Goal: Information Seeking & Learning: Learn about a topic

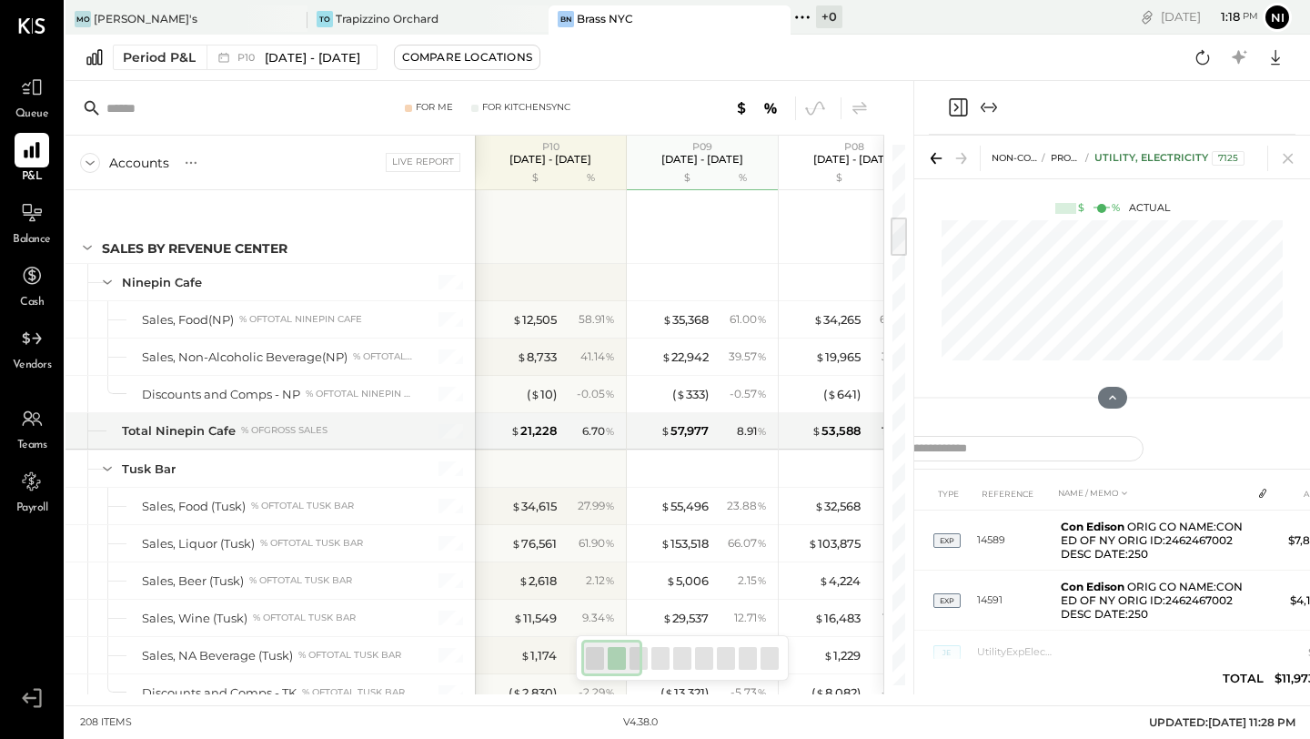
scroll to position [955, 0]
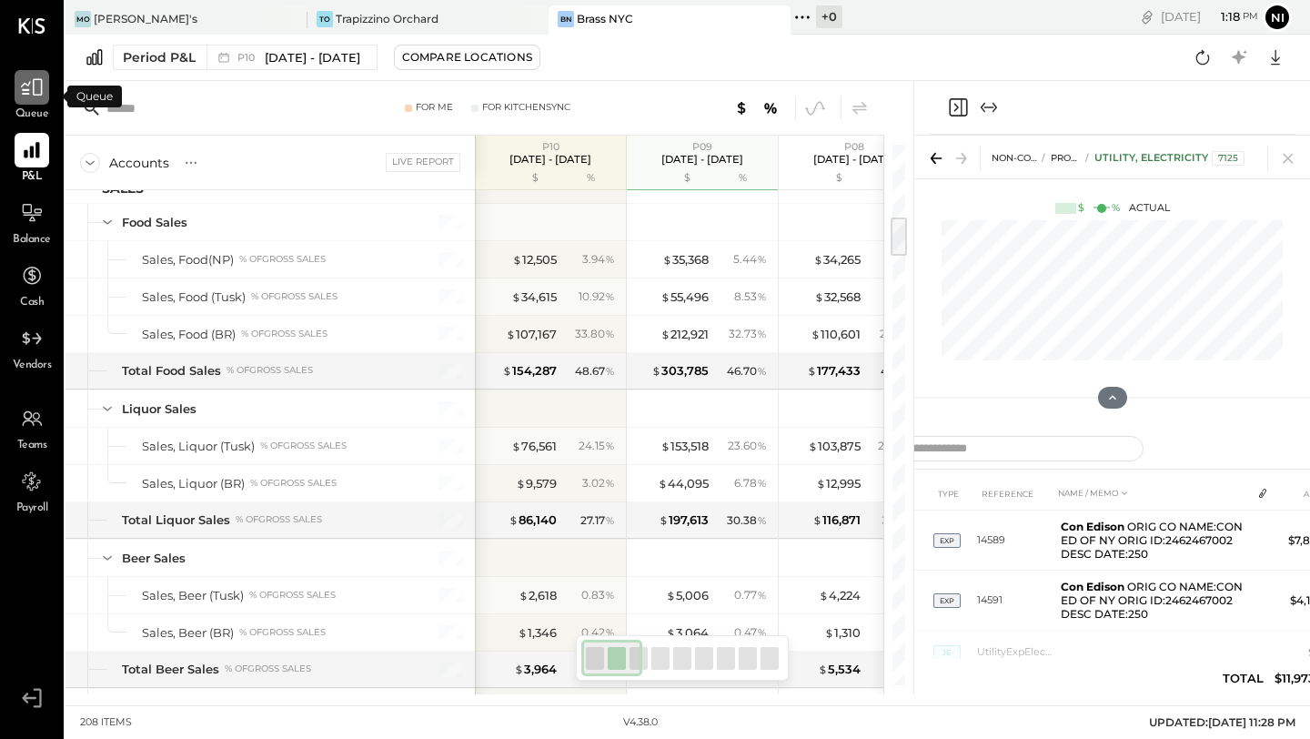
click at [30, 95] on icon at bounding box center [32, 88] width 24 height 24
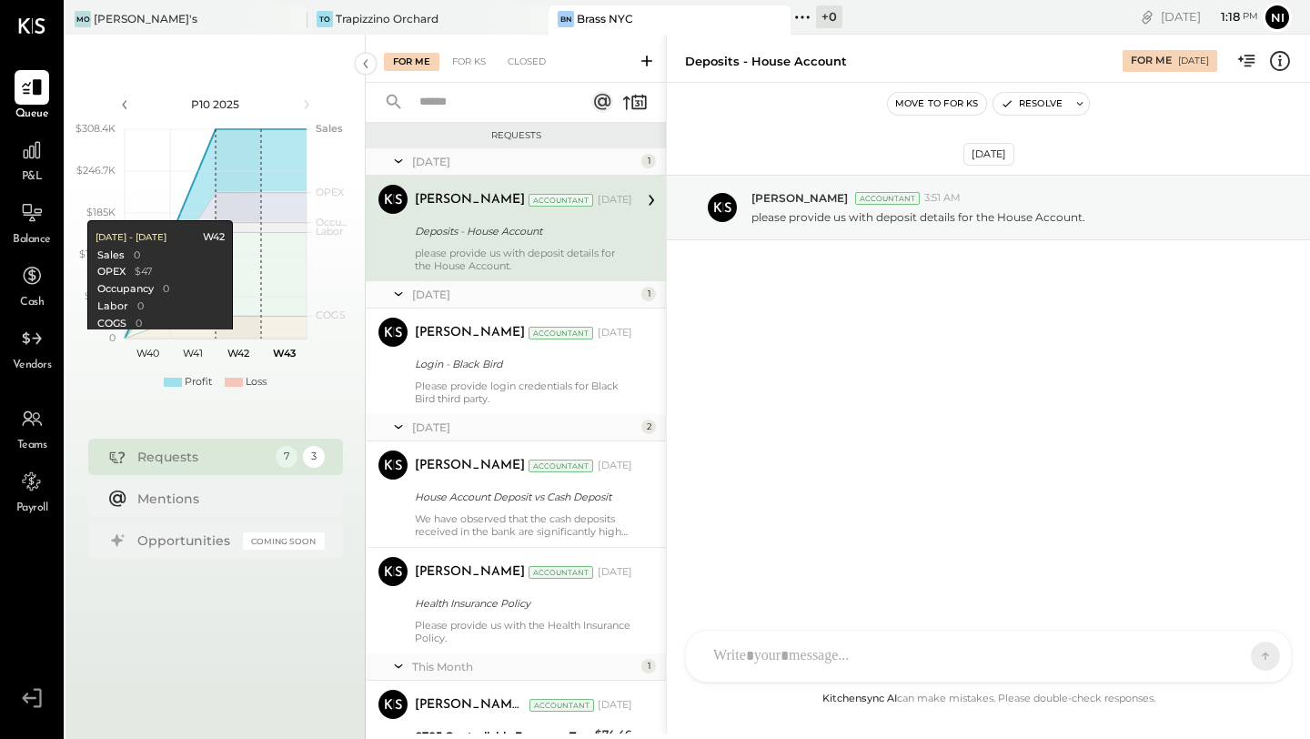
click at [176, 457] on div "Requests" at bounding box center [201, 457] width 129 height 18
click at [317, 455] on div "3" at bounding box center [313, 457] width 24 height 24
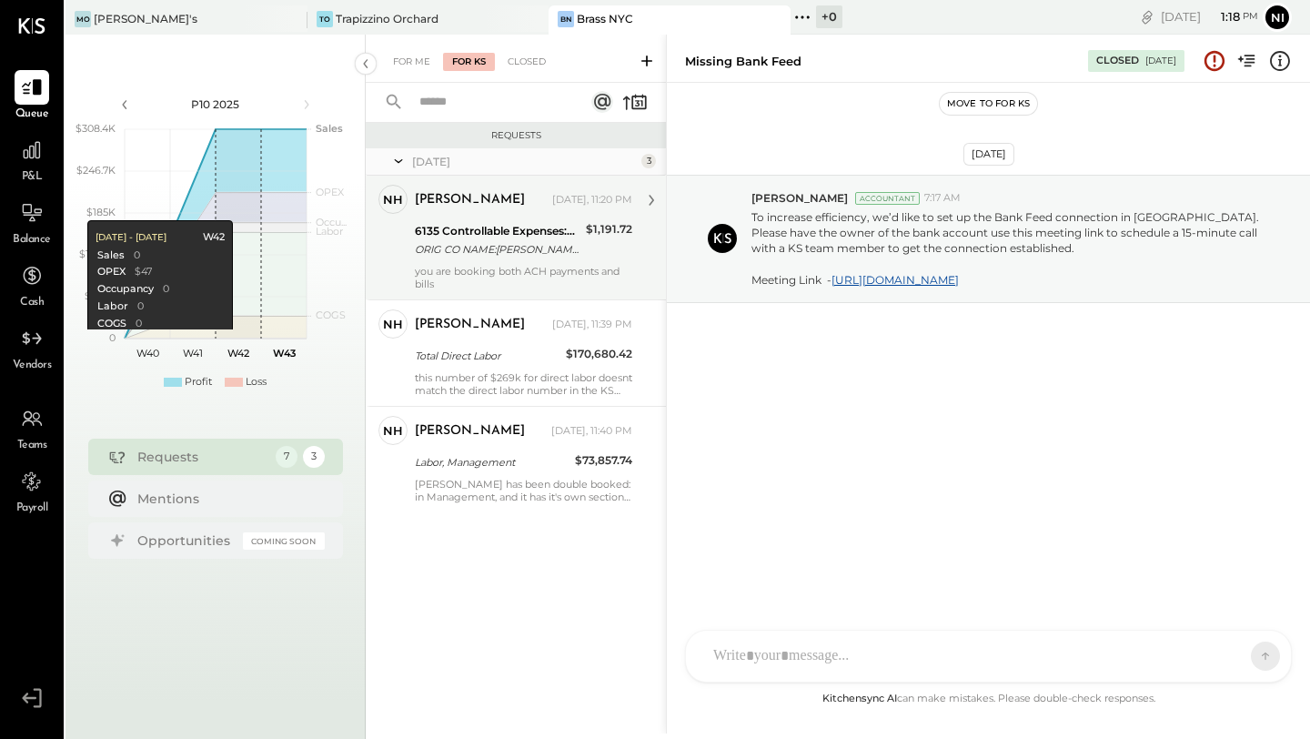
click at [436, 262] on div "[PERSON_NAME] [DATE], 11:20 PM 6135 Controllable Expenses:Direct Operating Expe…" at bounding box center [523, 238] width 217 height 106
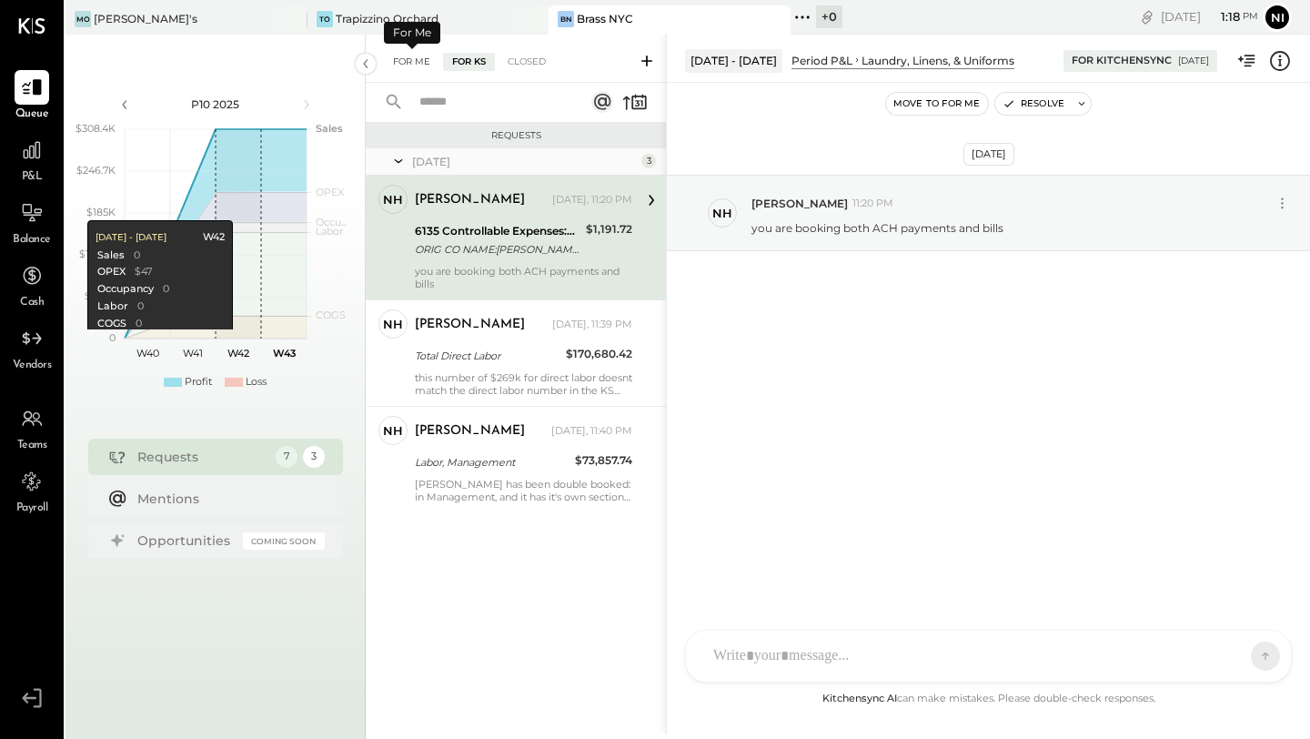
click at [415, 62] on div "For Me" at bounding box center [412, 62] width 56 height 18
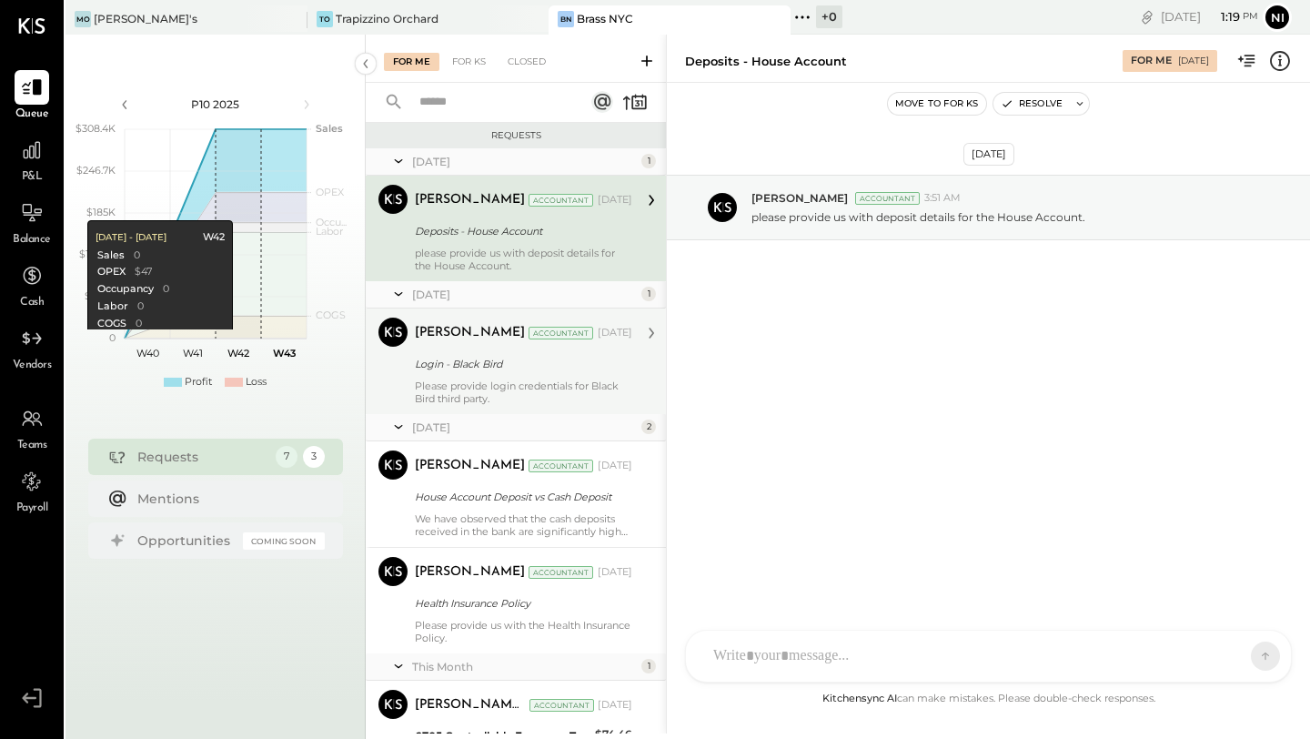
click at [429, 344] on div "[PERSON_NAME] Accountant [DATE]" at bounding box center [523, 332] width 217 height 25
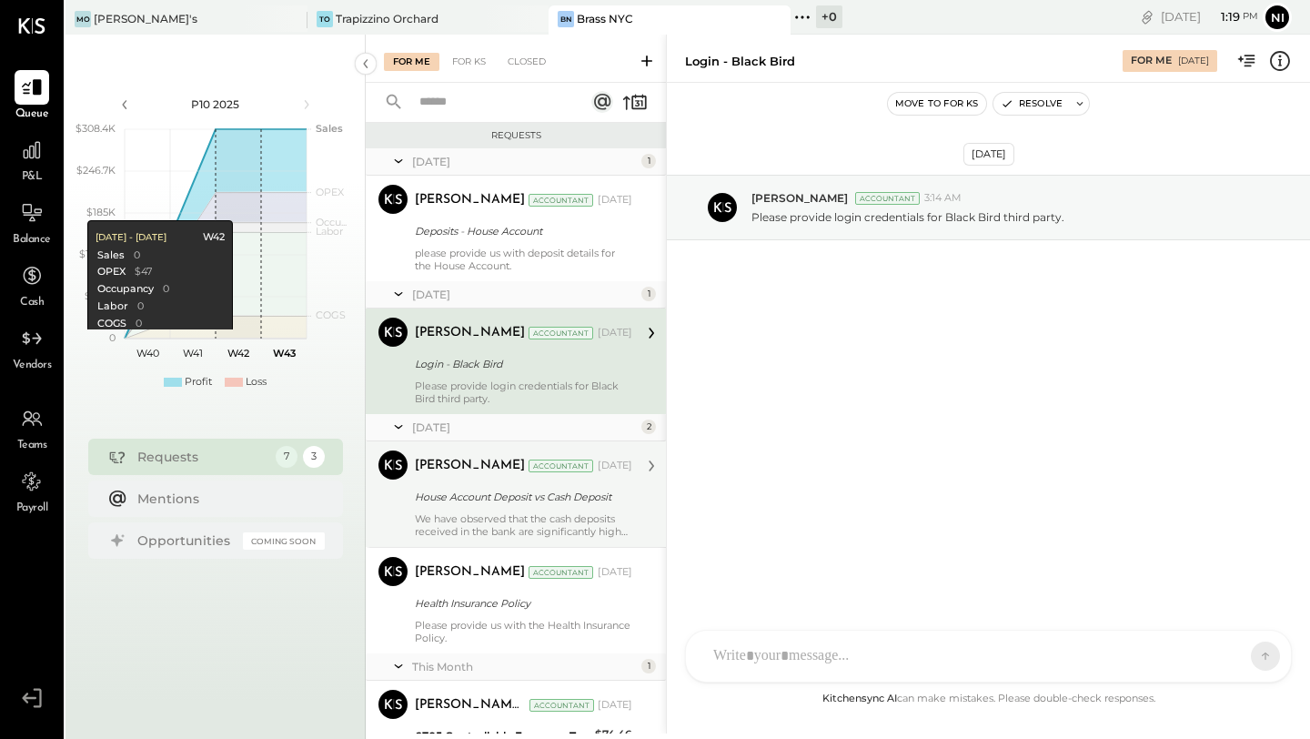
scroll to position [344, 0]
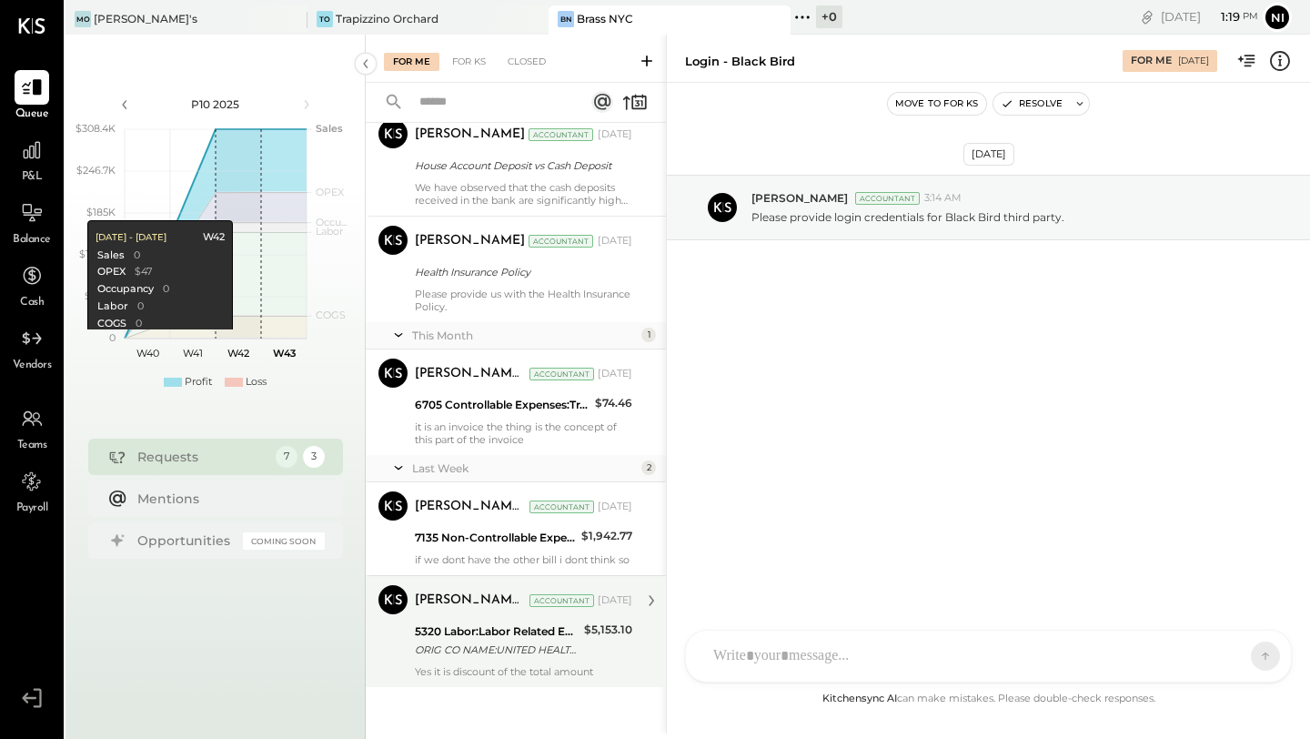
click at [445, 651] on div "ORIG CO NAME:UNITED HEALTHCAR ORIG ID:1411289245 DESC DATE:" at bounding box center [497, 650] width 164 height 18
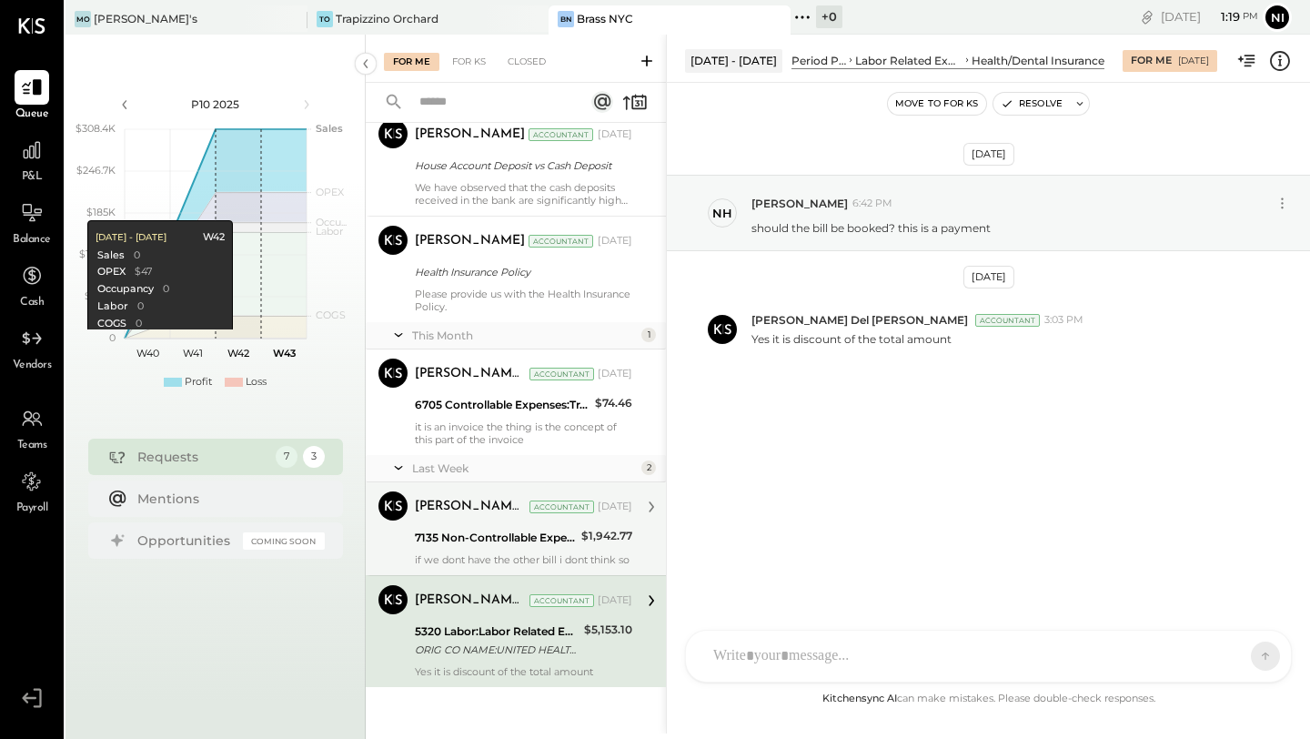
click at [471, 553] on div "if we dont have the other bill i dont think so" at bounding box center [523, 559] width 217 height 13
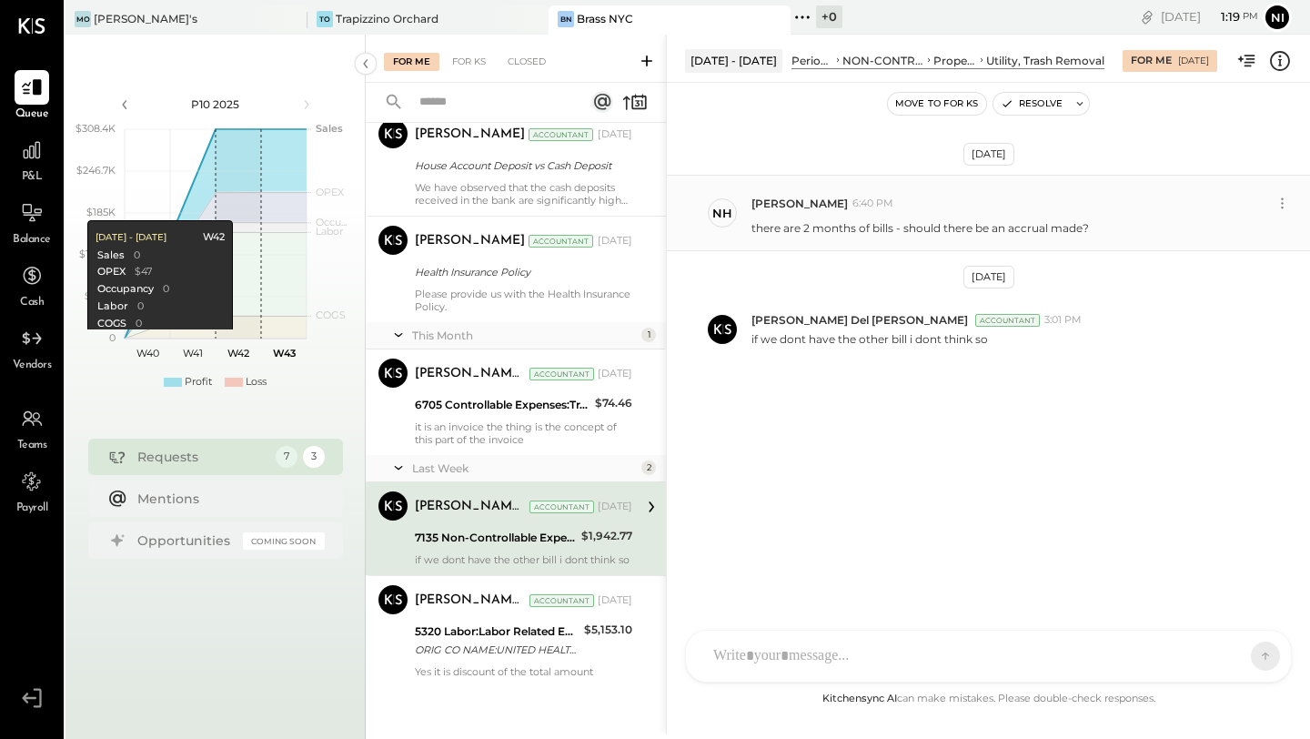
click at [889, 220] on p "there are 2 months of bills - should there be an accrual made?" at bounding box center [921, 227] width 338 height 15
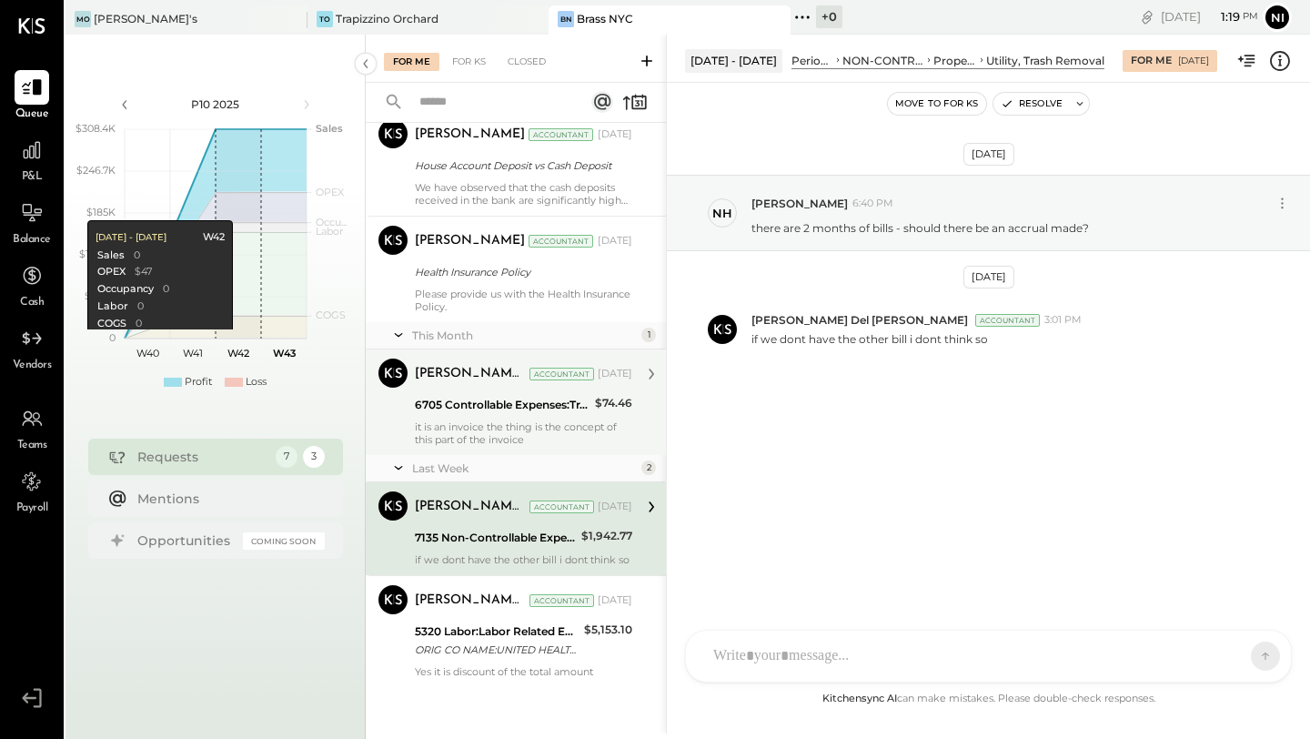
click at [553, 423] on div "it is an invoice the thing is the concept of this part of the invoice" at bounding box center [523, 432] width 217 height 25
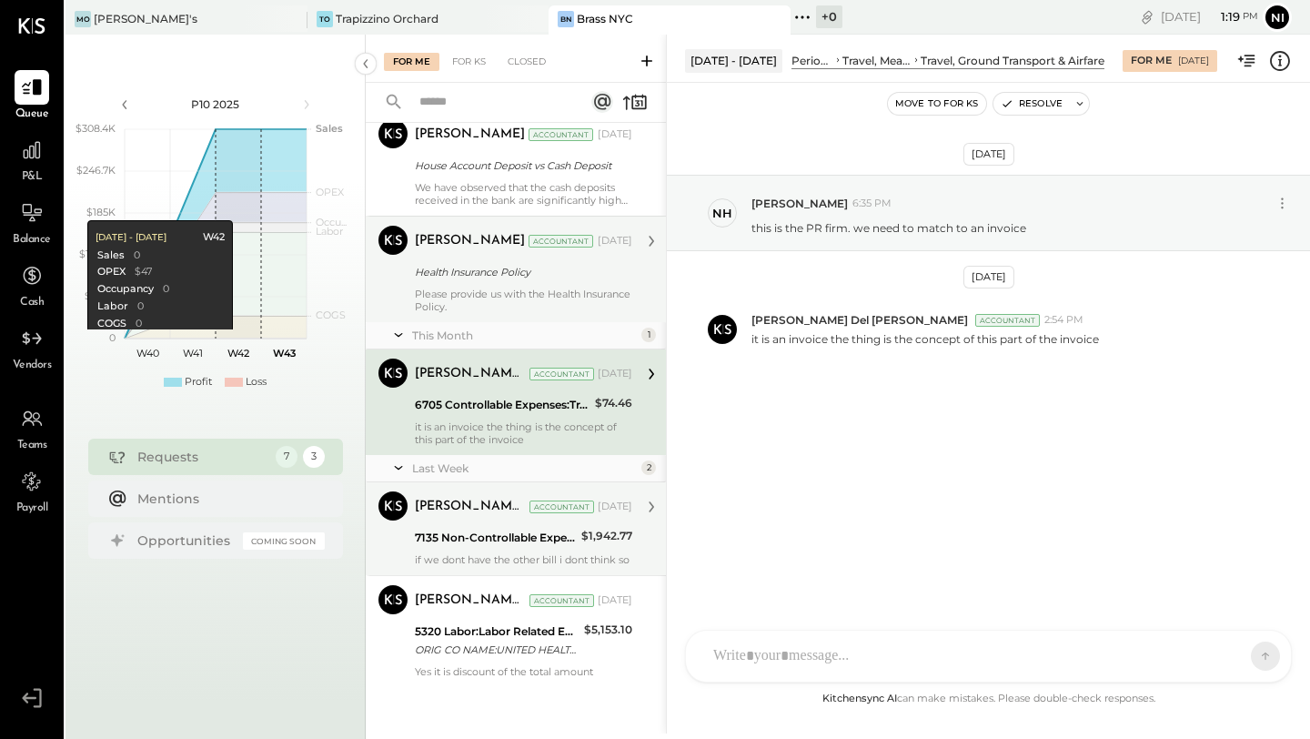
click at [557, 263] on div "Health Insurance Policy" at bounding box center [521, 272] width 212 height 18
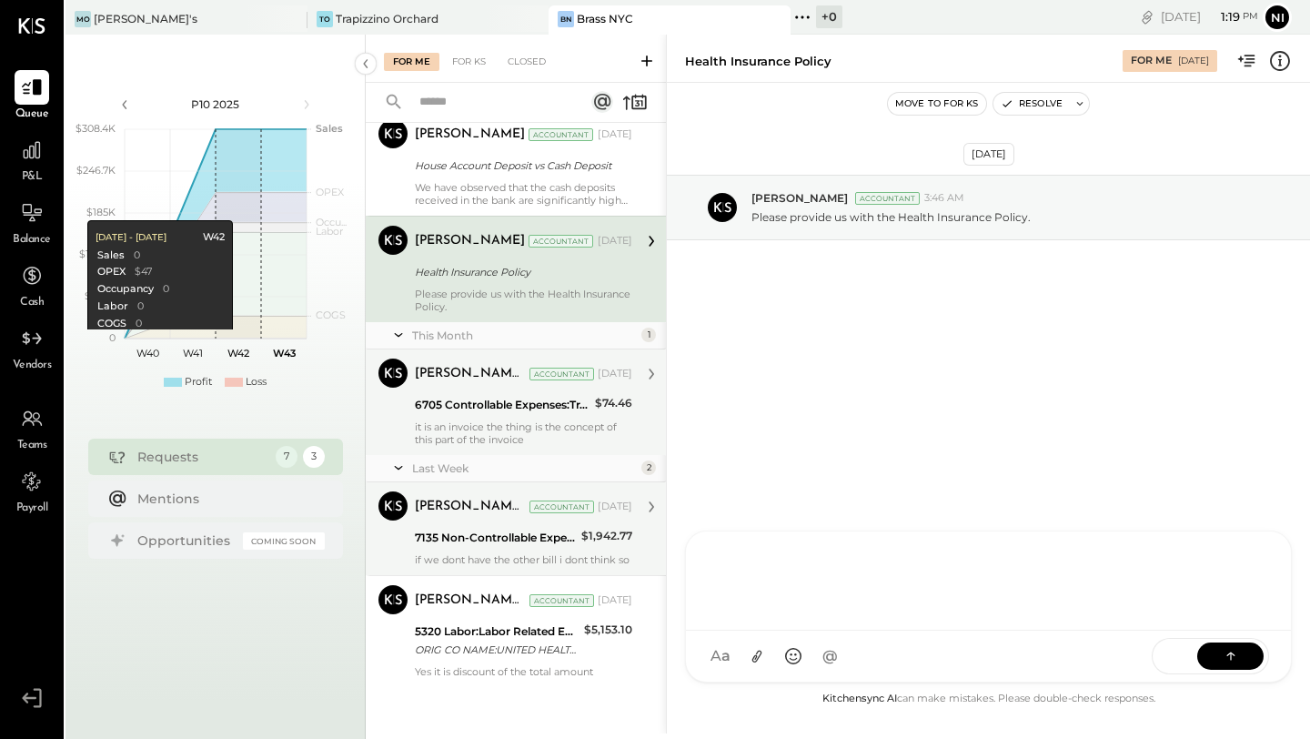
click at [869, 631] on div at bounding box center [988, 580] width 605 height 99
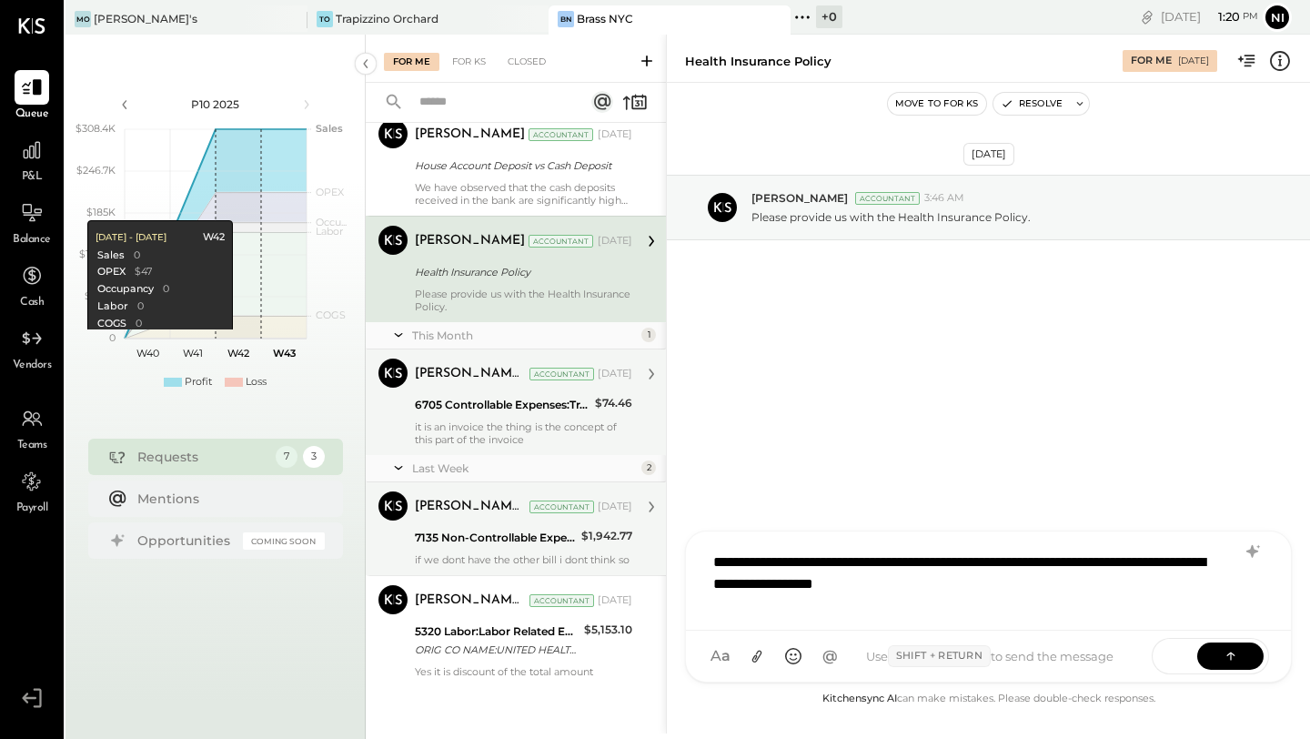
click at [914, 585] on div "**********" at bounding box center [988, 578] width 569 height 73
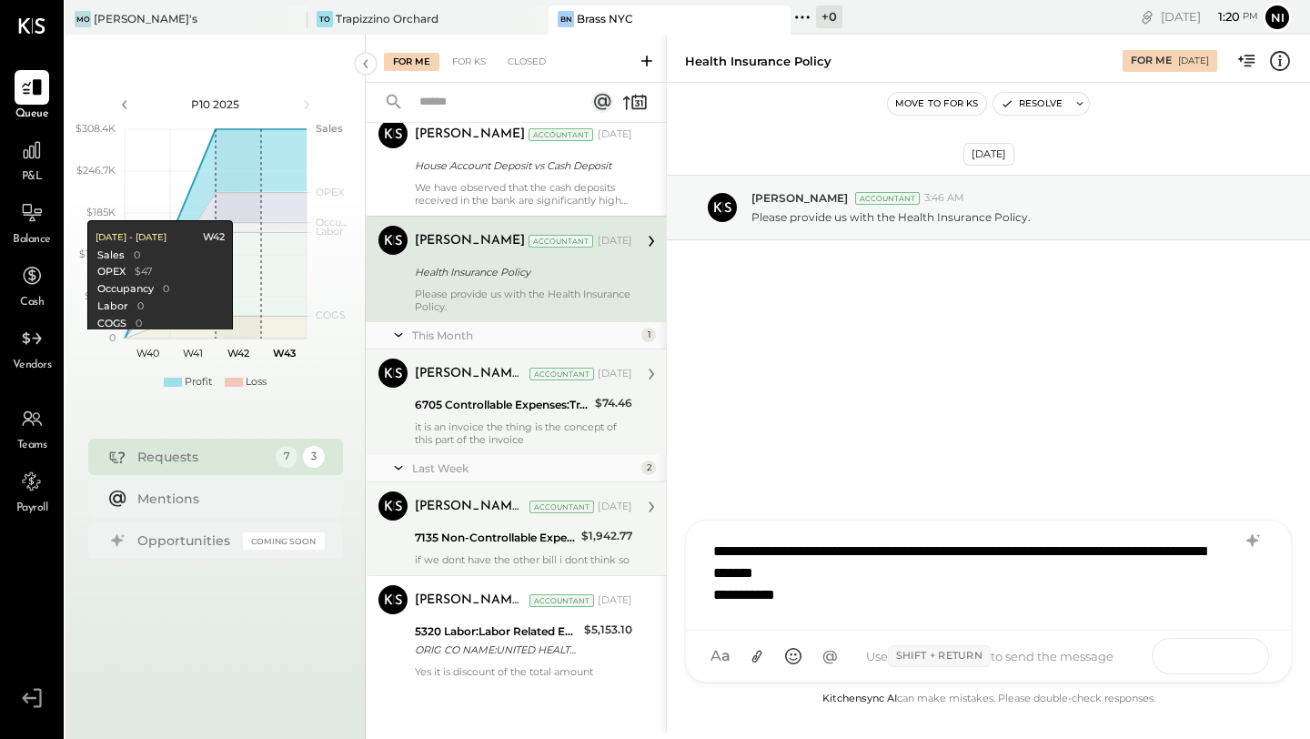
click at [1212, 647] on button at bounding box center [1231, 655] width 66 height 27
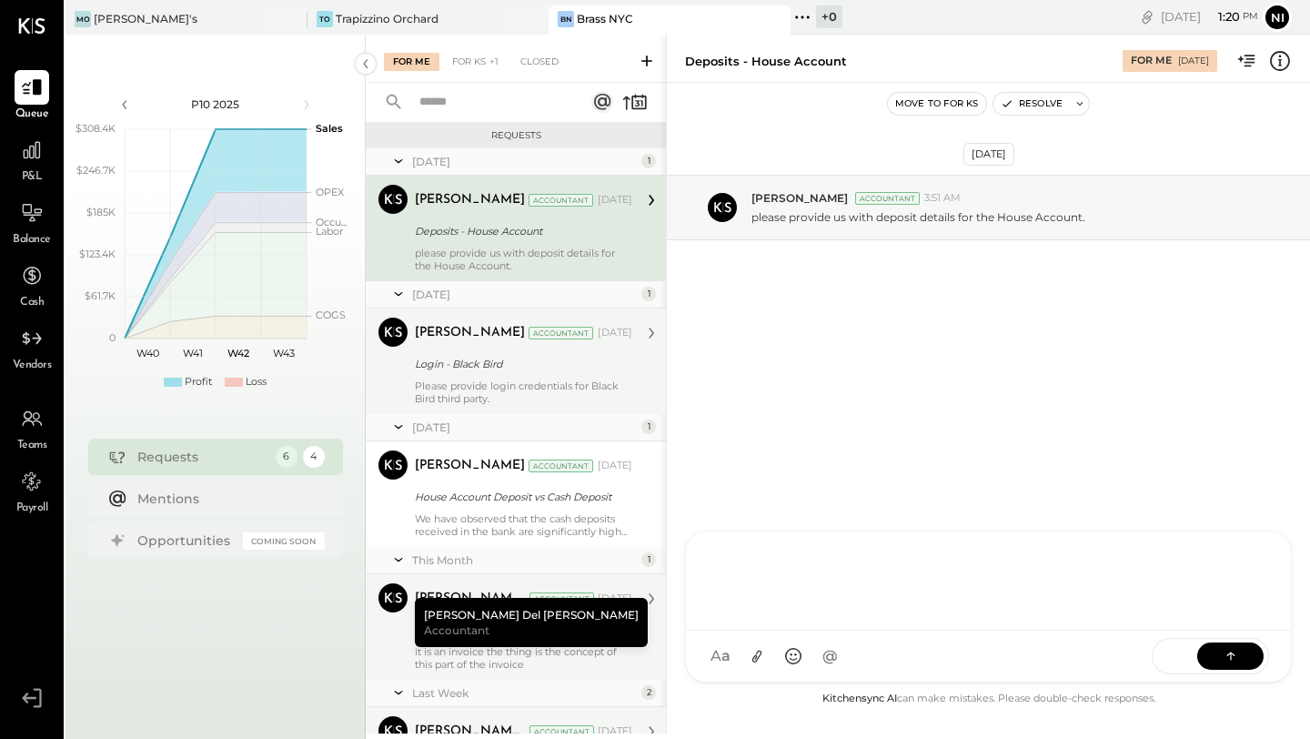
click at [504, 362] on div "Login - Black Bird" at bounding box center [521, 364] width 212 height 18
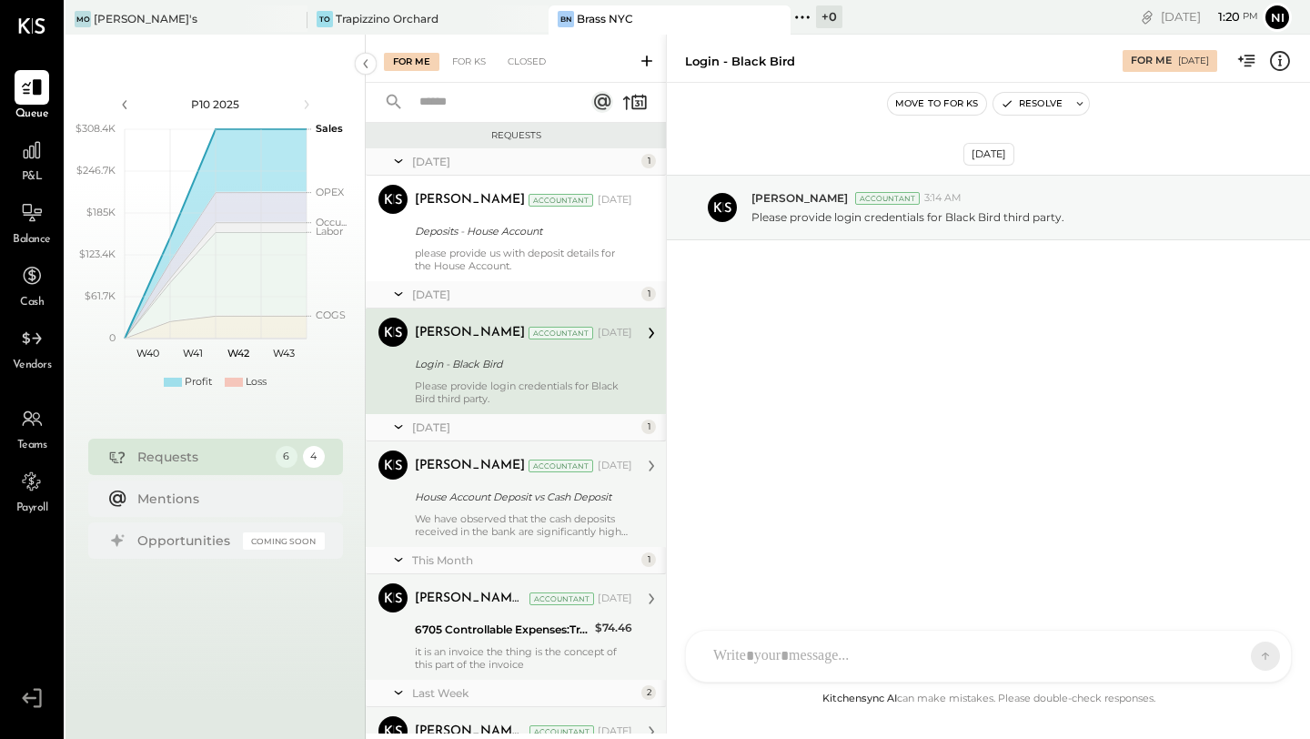
click at [551, 486] on div "House Account Deposit vs Cash Deposit" at bounding box center [521, 497] width 212 height 22
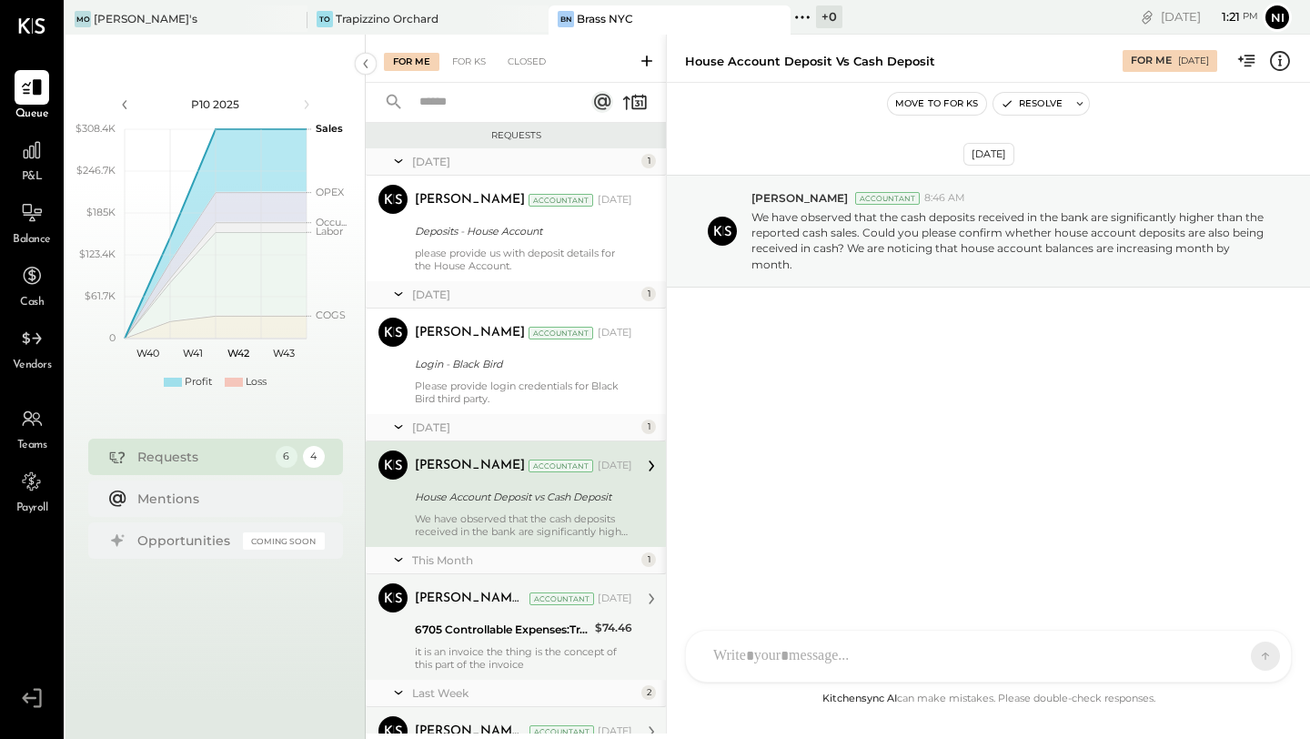
click at [507, 136] on div "Requests" at bounding box center [516, 135] width 282 height 13
click at [446, 159] on div "[DATE]" at bounding box center [524, 161] width 225 height 15
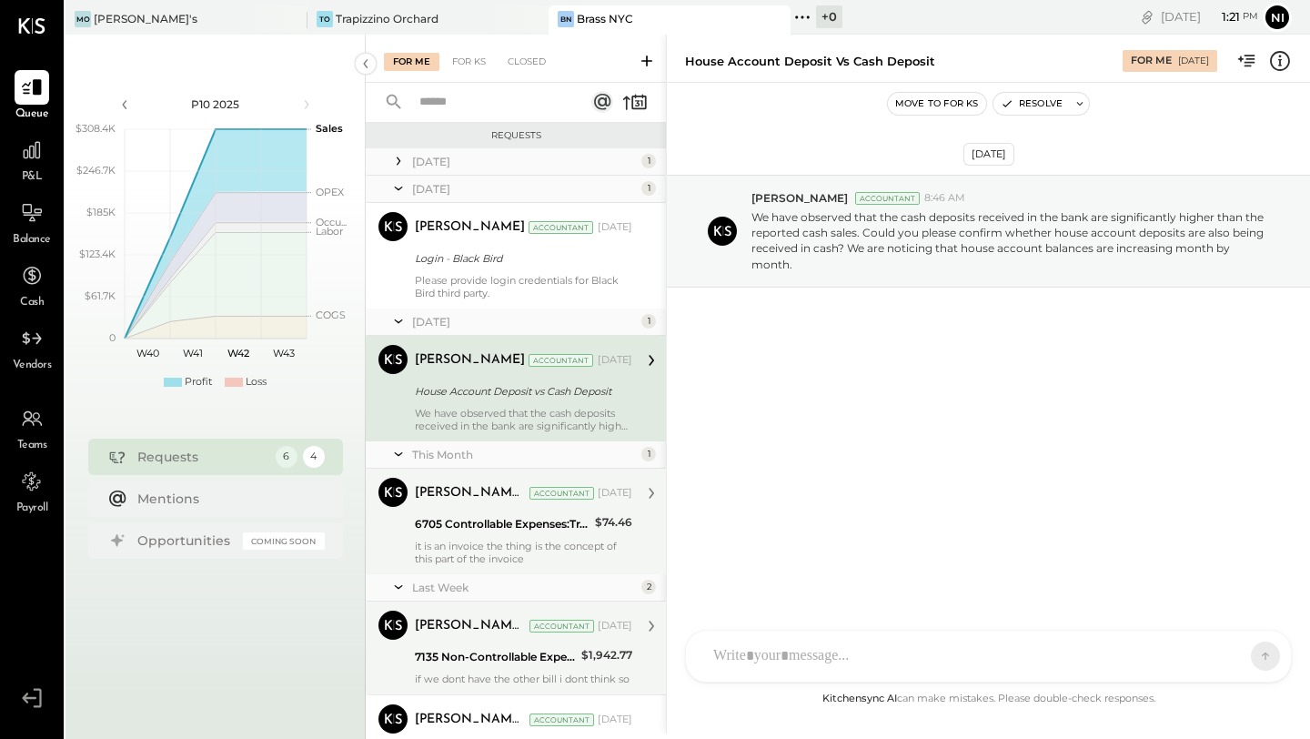
click at [446, 159] on div "[DATE]" at bounding box center [524, 161] width 225 height 15
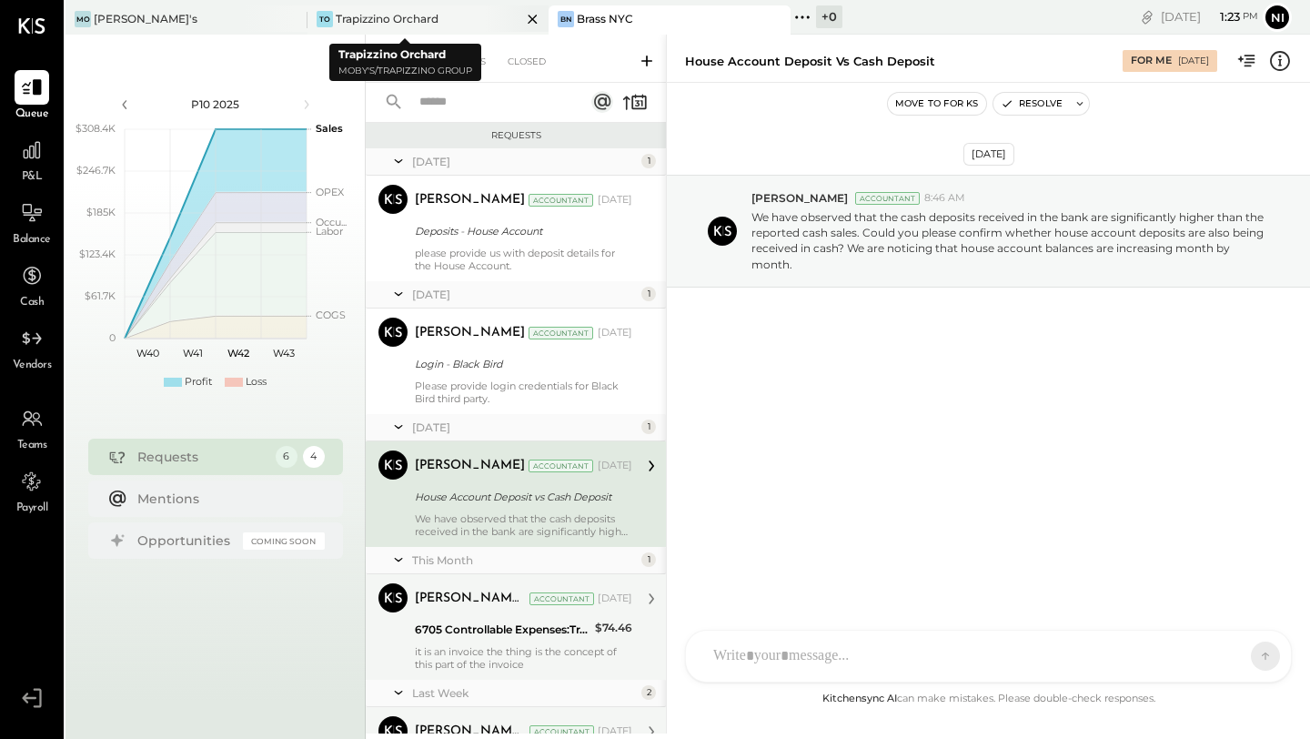
click at [422, 20] on div "Trapizzino Orchard" at bounding box center [387, 18] width 103 height 15
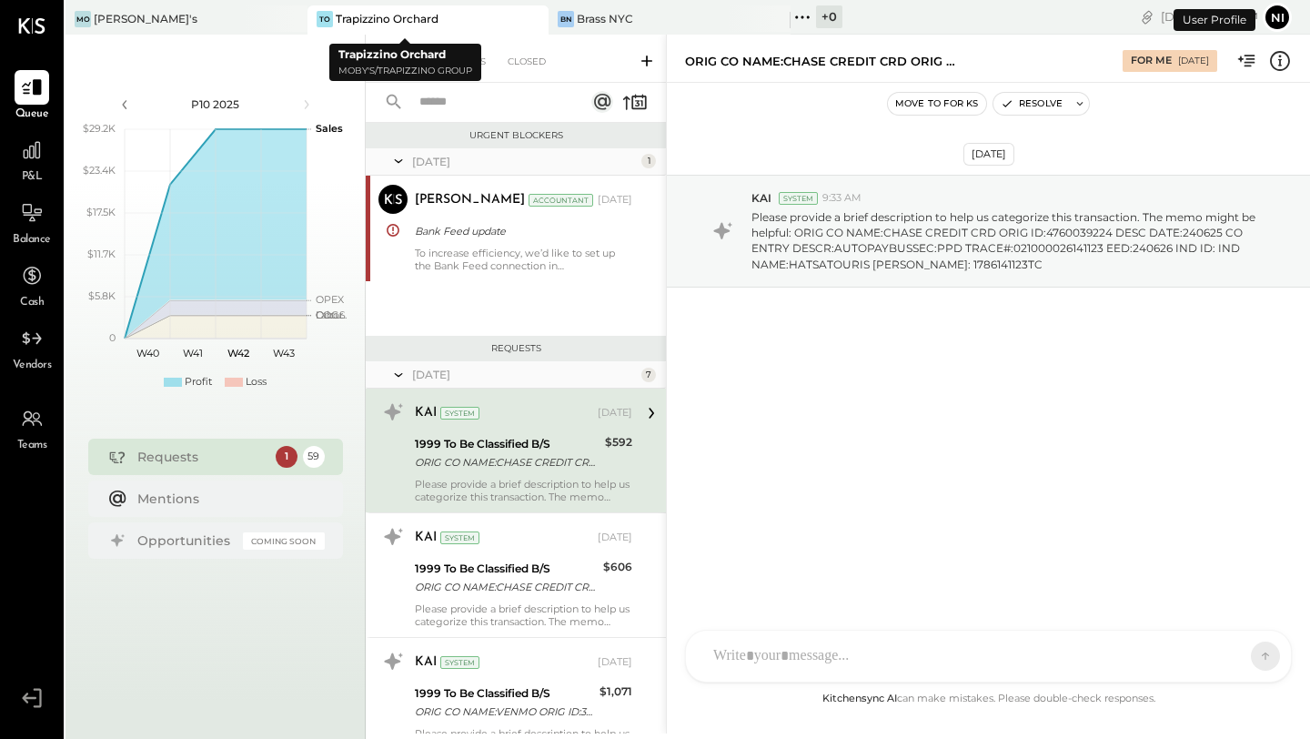
scroll to position [18, 0]
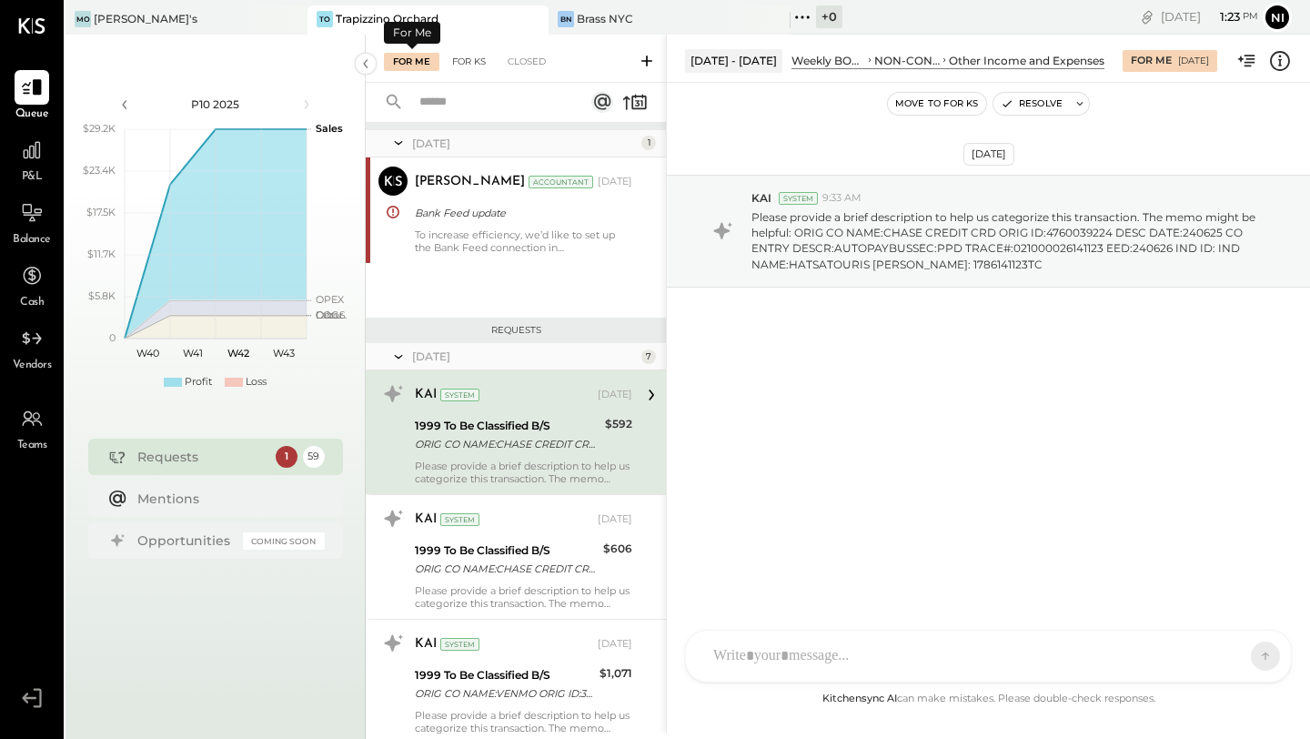
click at [467, 63] on div "For KS" at bounding box center [469, 62] width 52 height 18
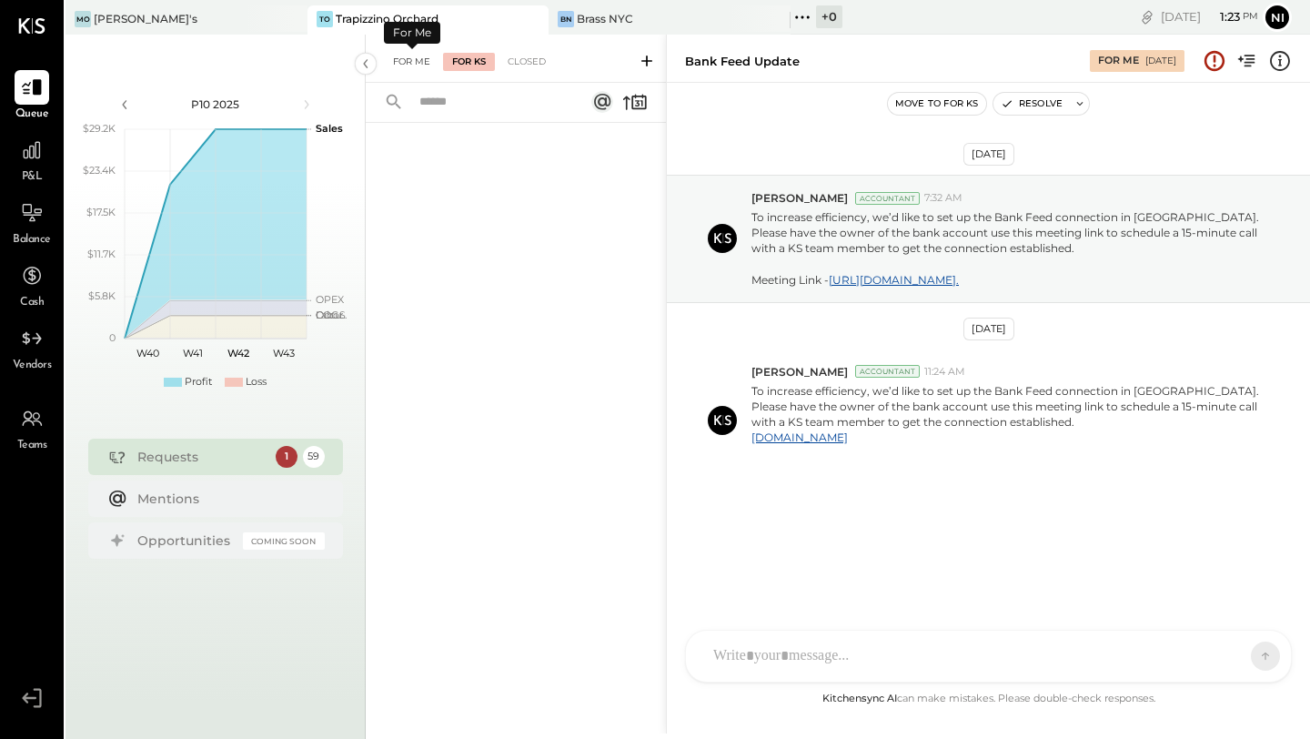
click at [418, 55] on div "For Me" at bounding box center [412, 62] width 56 height 18
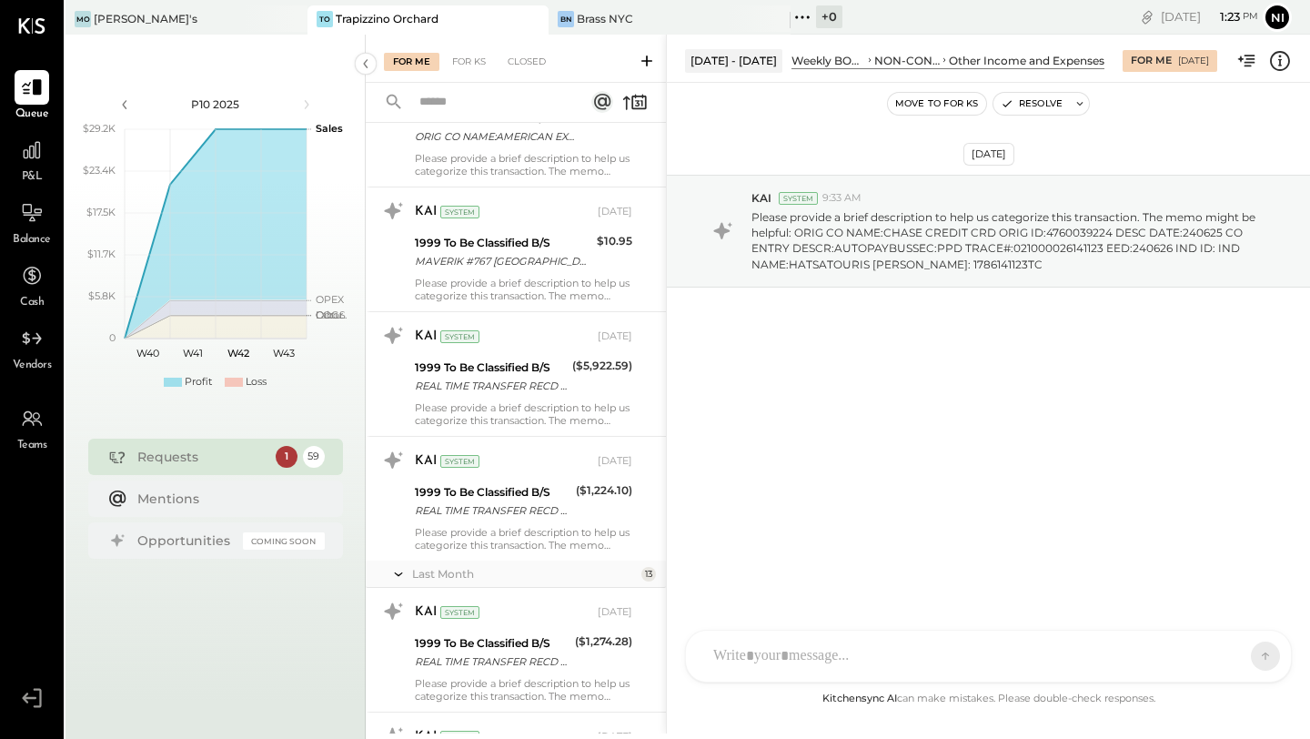
scroll to position [6671, 0]
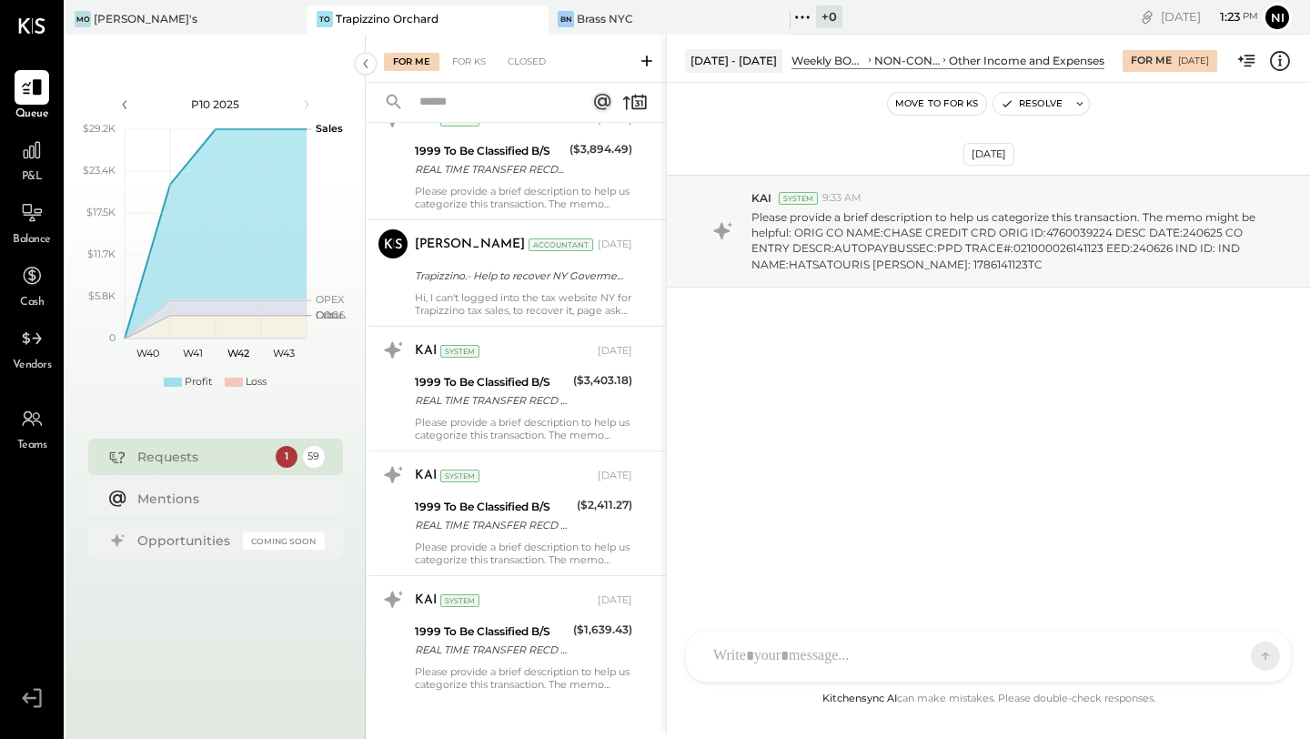
click at [488, 291] on div "Hi, I can't logged into the tax website NY for Trapizzino tax sales, to recover…" at bounding box center [523, 303] width 217 height 25
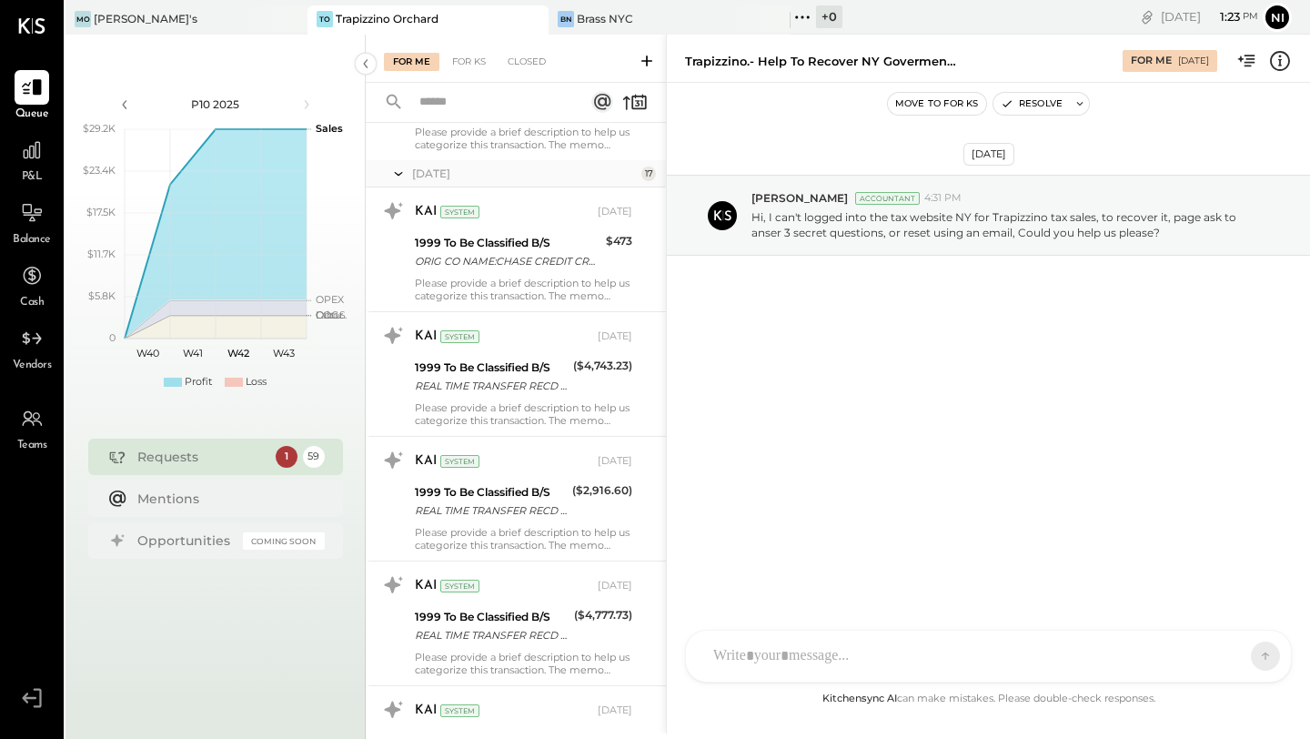
scroll to position [3194, 0]
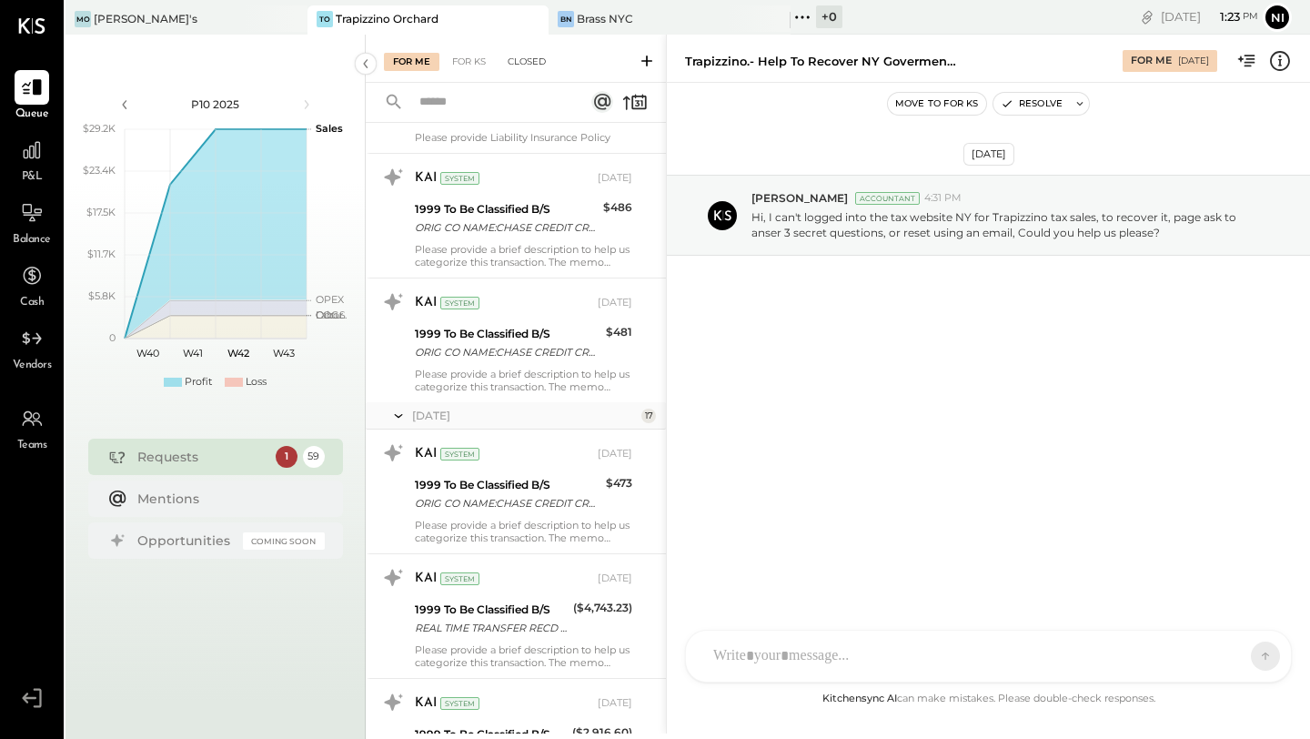
click at [539, 64] on div "Closed" at bounding box center [527, 62] width 56 height 18
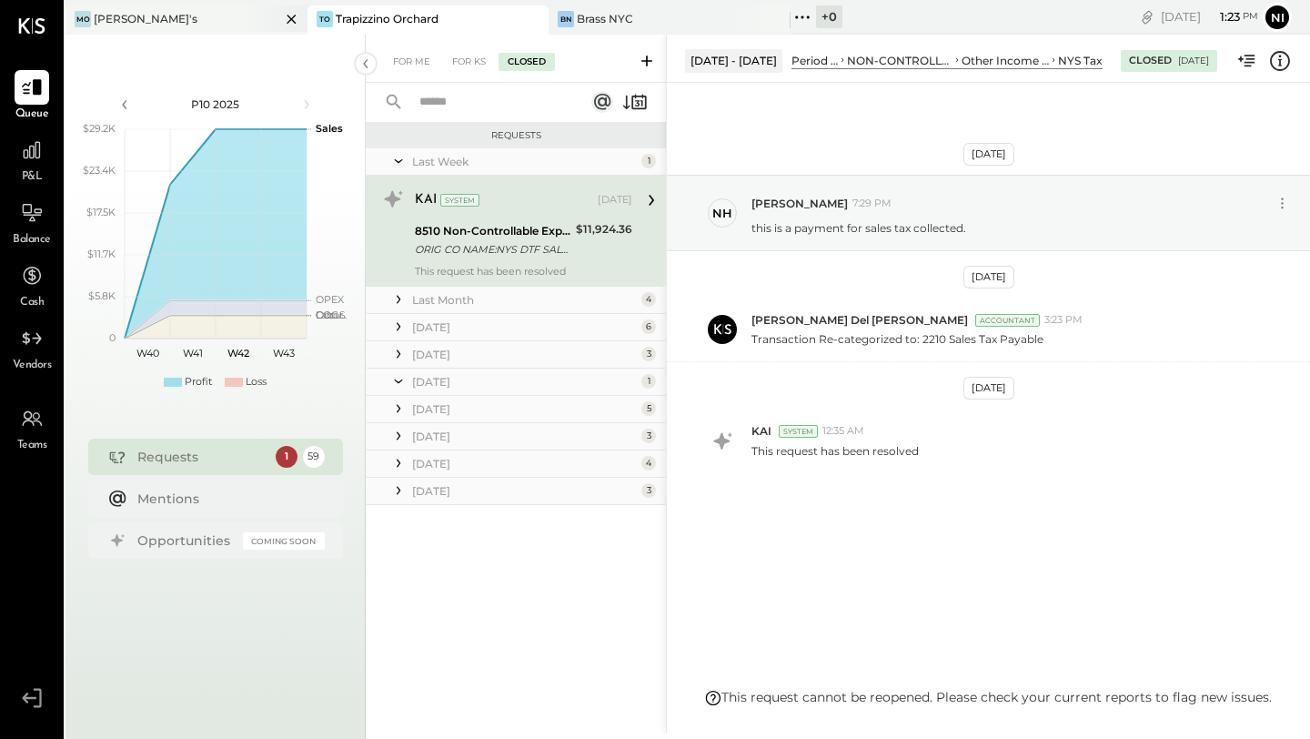
click at [204, 25] on div "[PERSON_NAME]'s" at bounding box center [173, 19] width 215 height 16
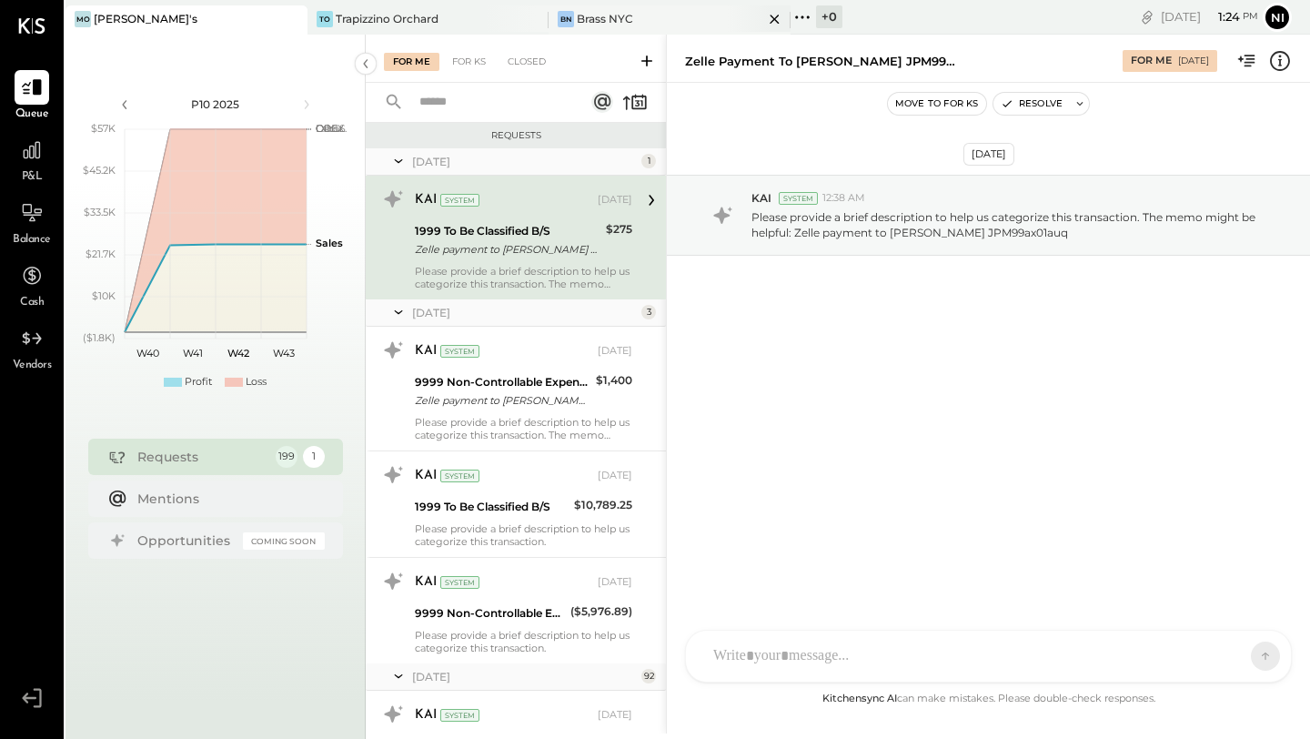
click at [577, 15] on div "Brass NYC" at bounding box center [605, 18] width 56 height 15
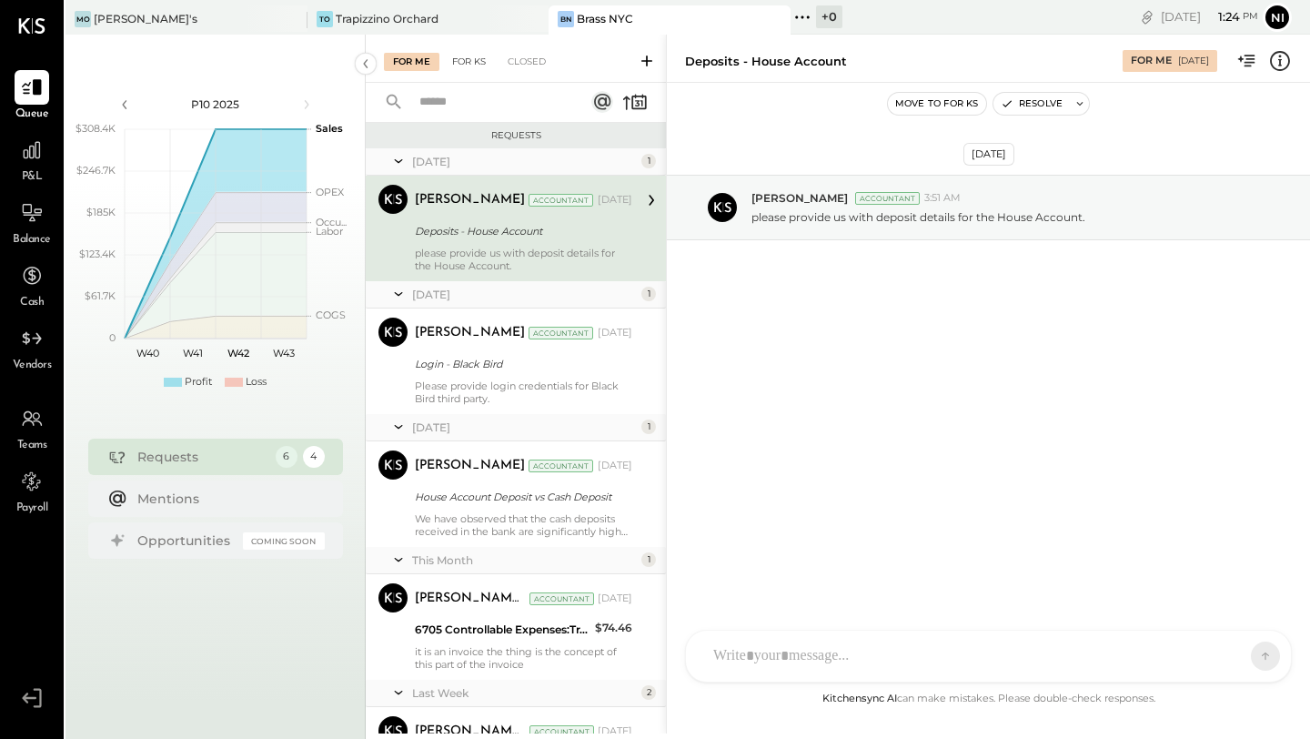
click at [459, 64] on div "For KS" at bounding box center [469, 62] width 52 height 18
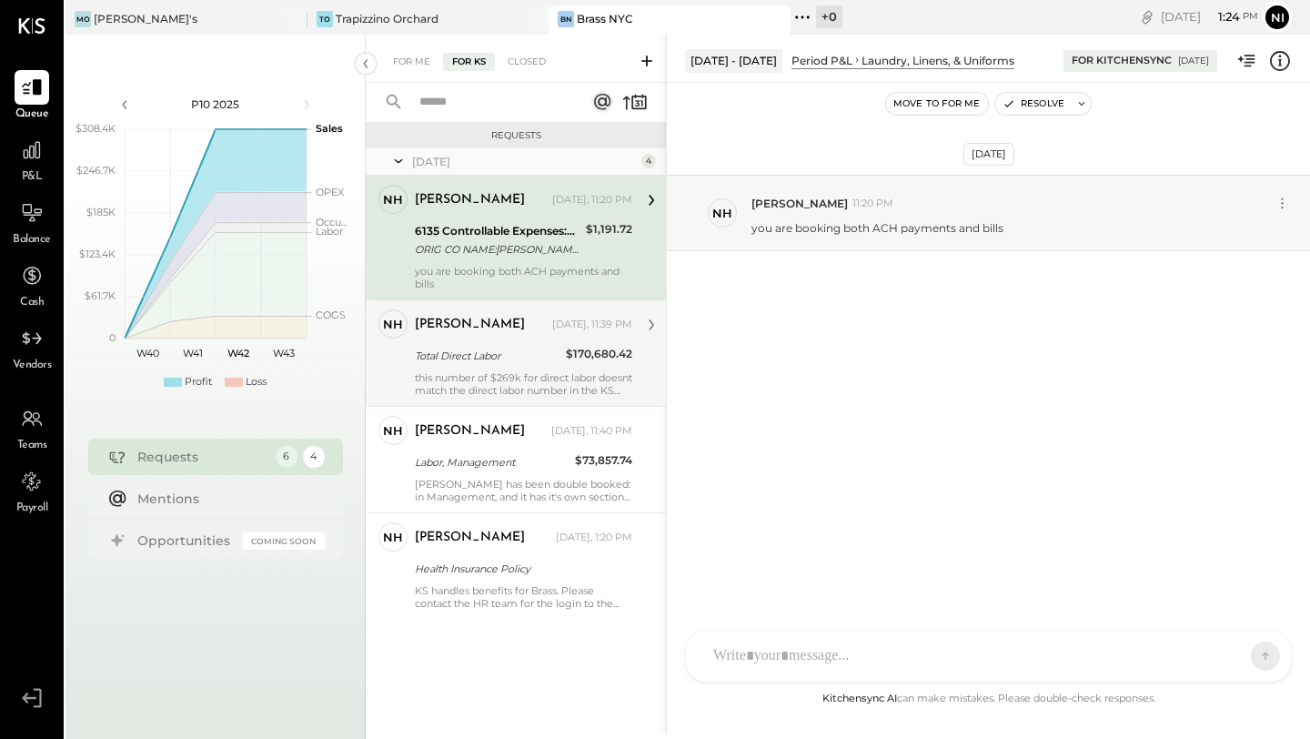
click at [433, 379] on div "this number of $269k for direct labor doesnt match the direct labor number in t…" at bounding box center [523, 383] width 217 height 25
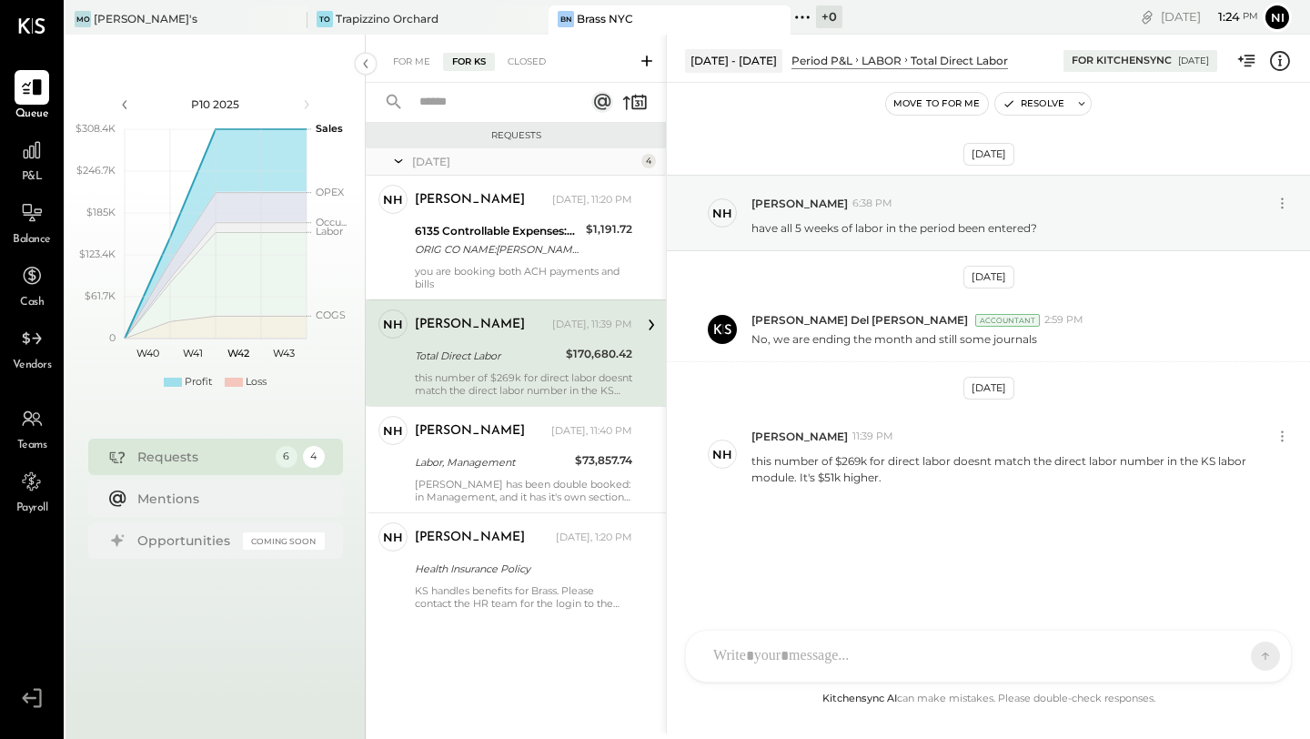
click at [533, 46] on div "For Me For KS Closed" at bounding box center [516, 59] width 300 height 48
click at [531, 61] on div "Closed" at bounding box center [527, 62] width 56 height 18
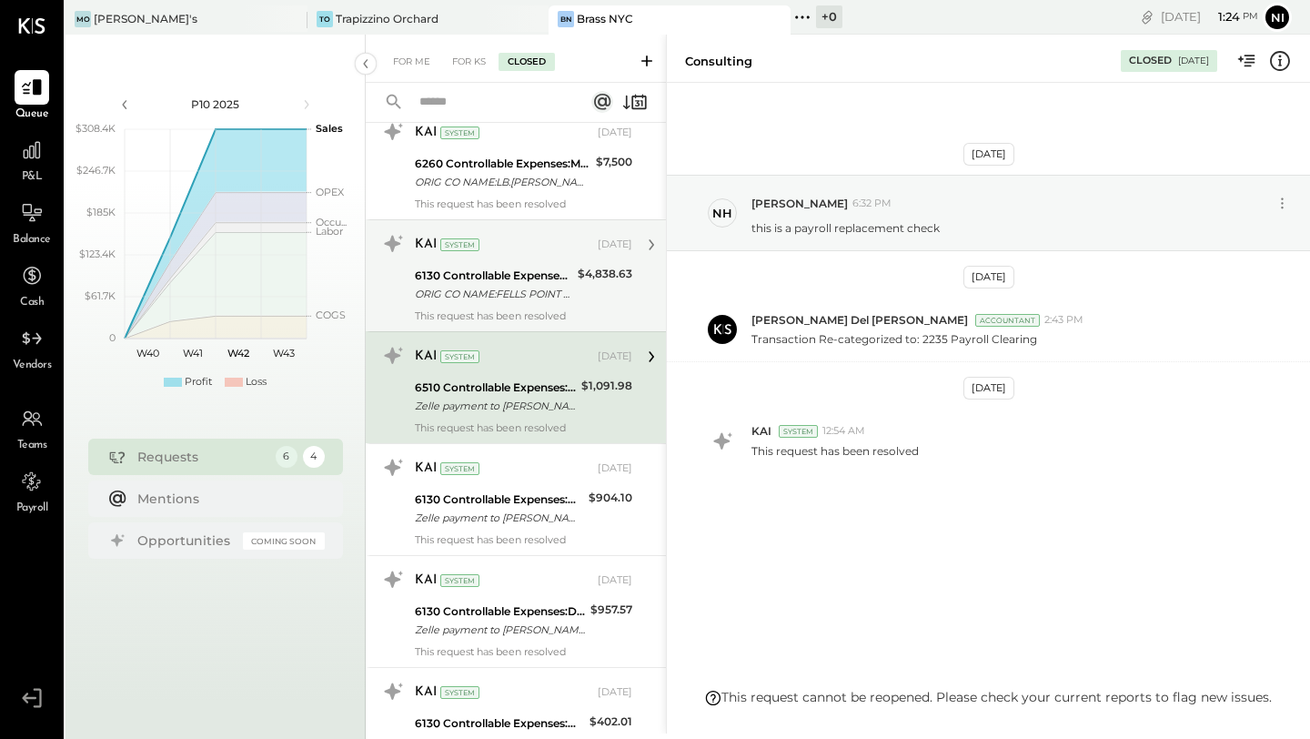
scroll to position [286, 0]
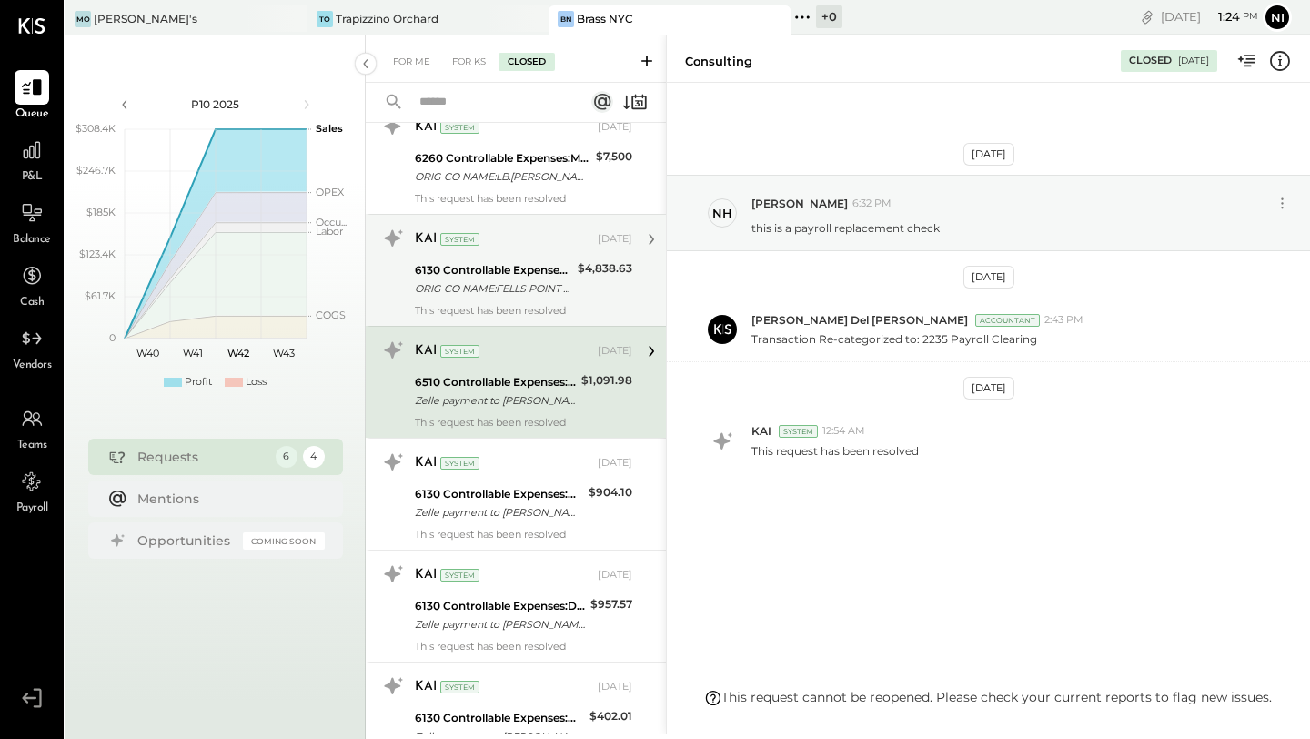
click at [507, 302] on div "KAI System [DATE] 6130 Controllable Expenses:Direct Operating Expenses:Decorati…" at bounding box center [523, 270] width 217 height 93
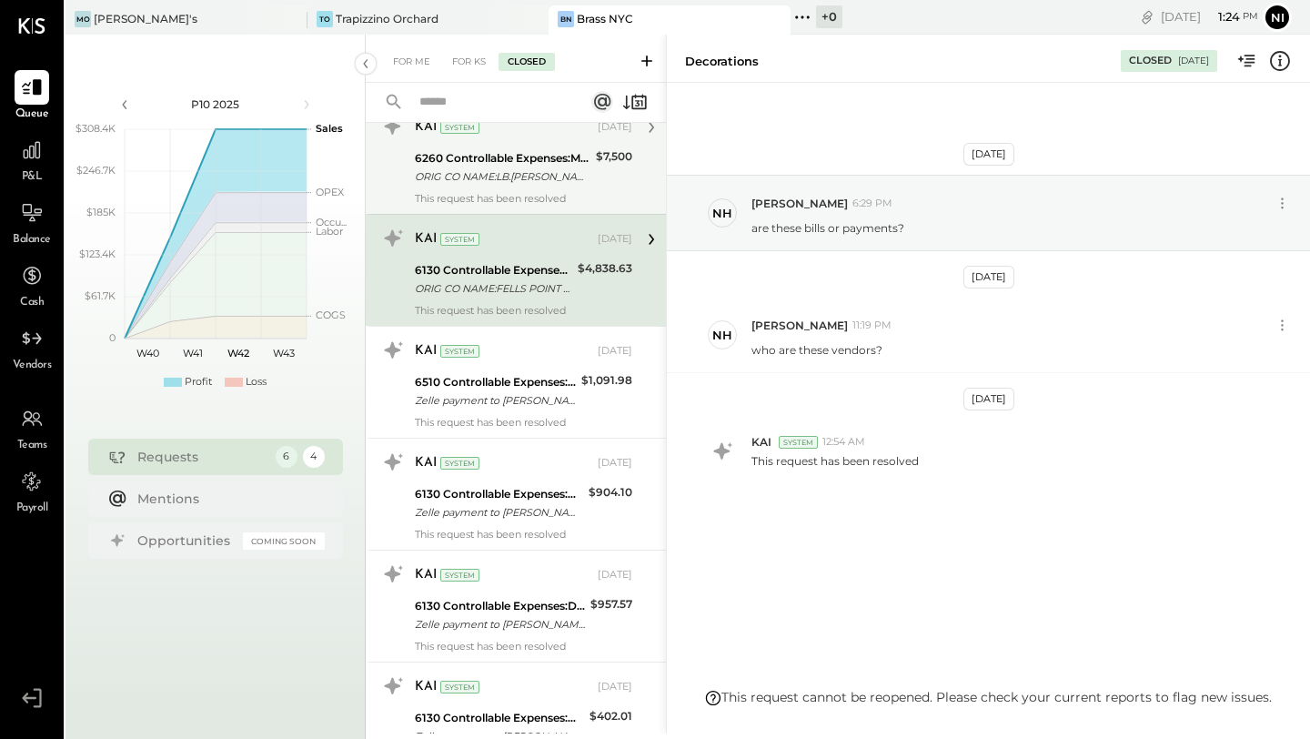
click at [517, 192] on div "This request has been resolved" at bounding box center [523, 198] width 217 height 13
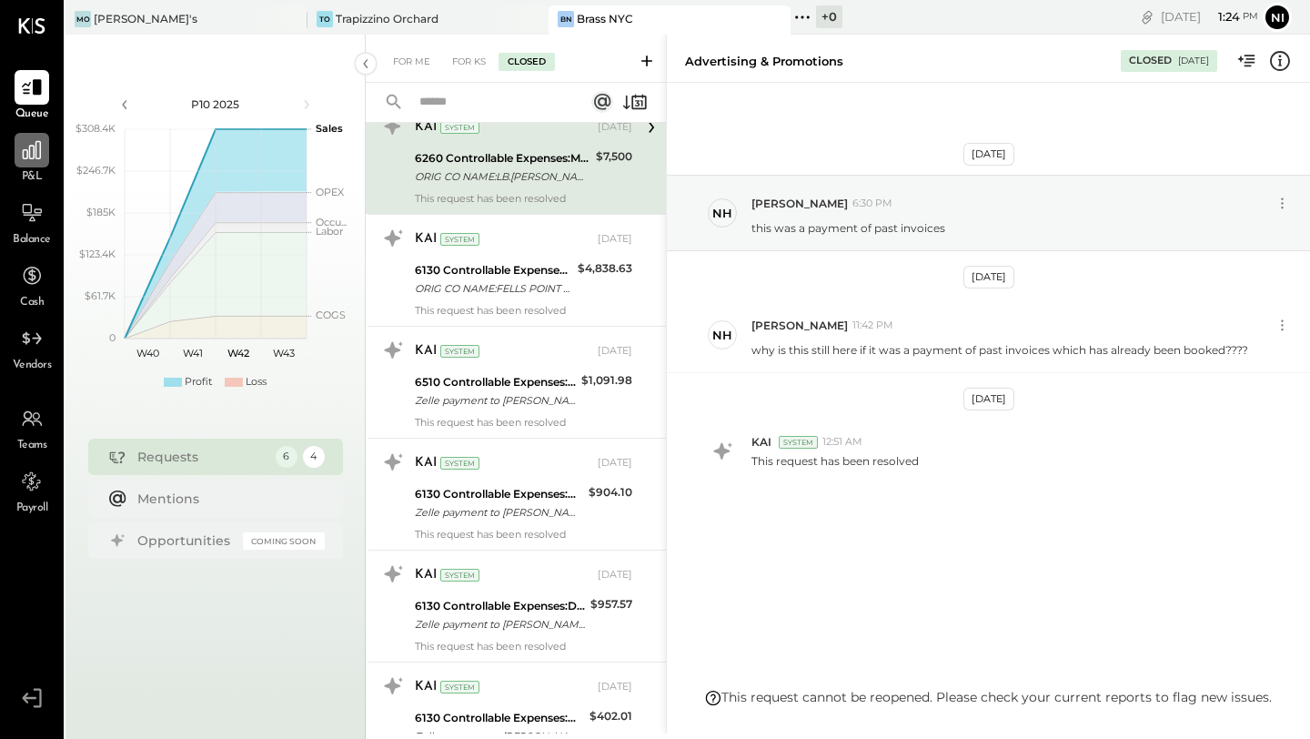
click at [25, 155] on icon at bounding box center [32, 150] width 24 height 24
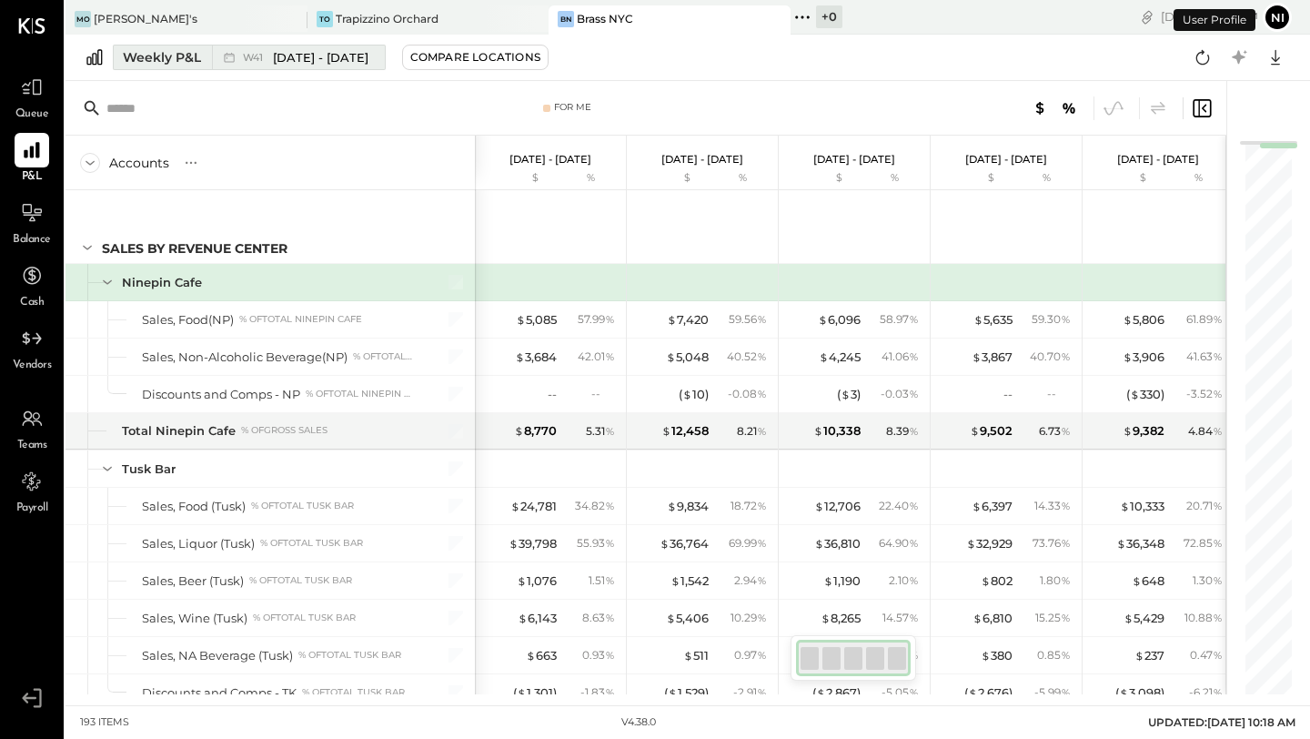
click at [179, 52] on div "Weekly P&L" at bounding box center [162, 57] width 78 height 18
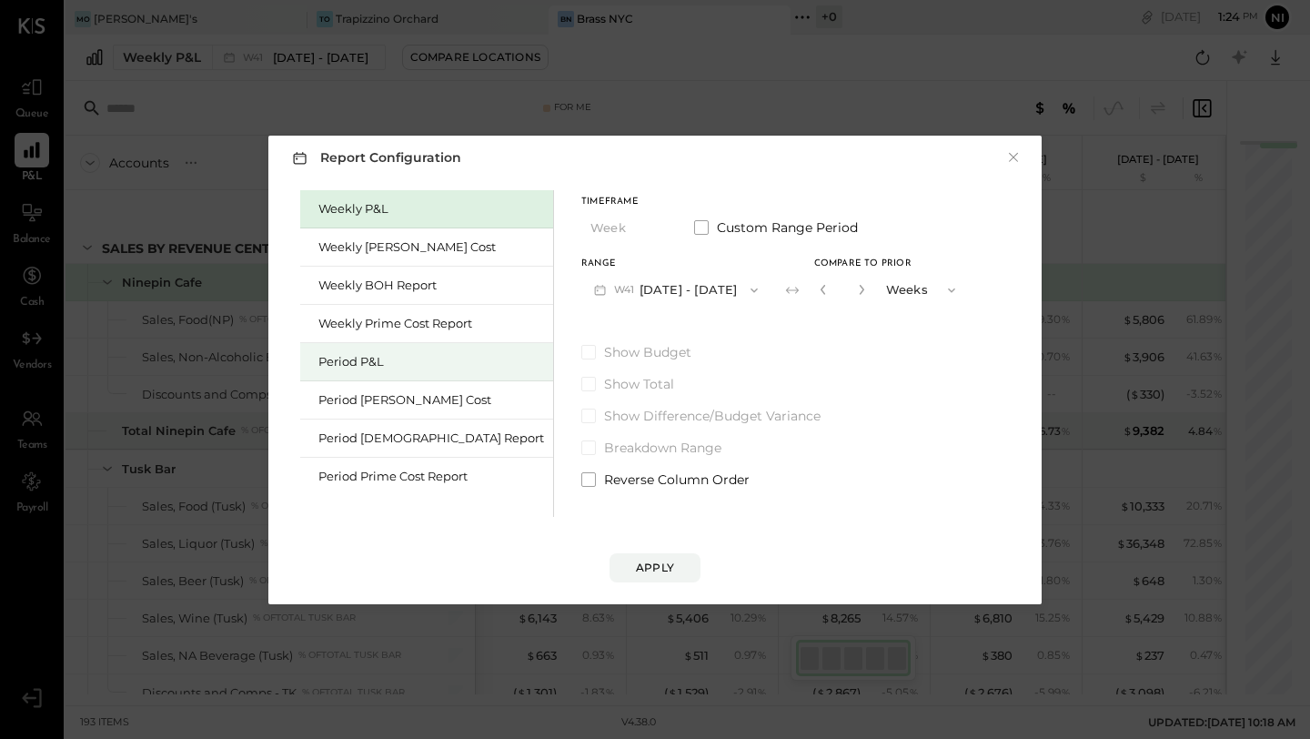
click at [361, 359] on div "Period P&L" at bounding box center [432, 361] width 226 height 17
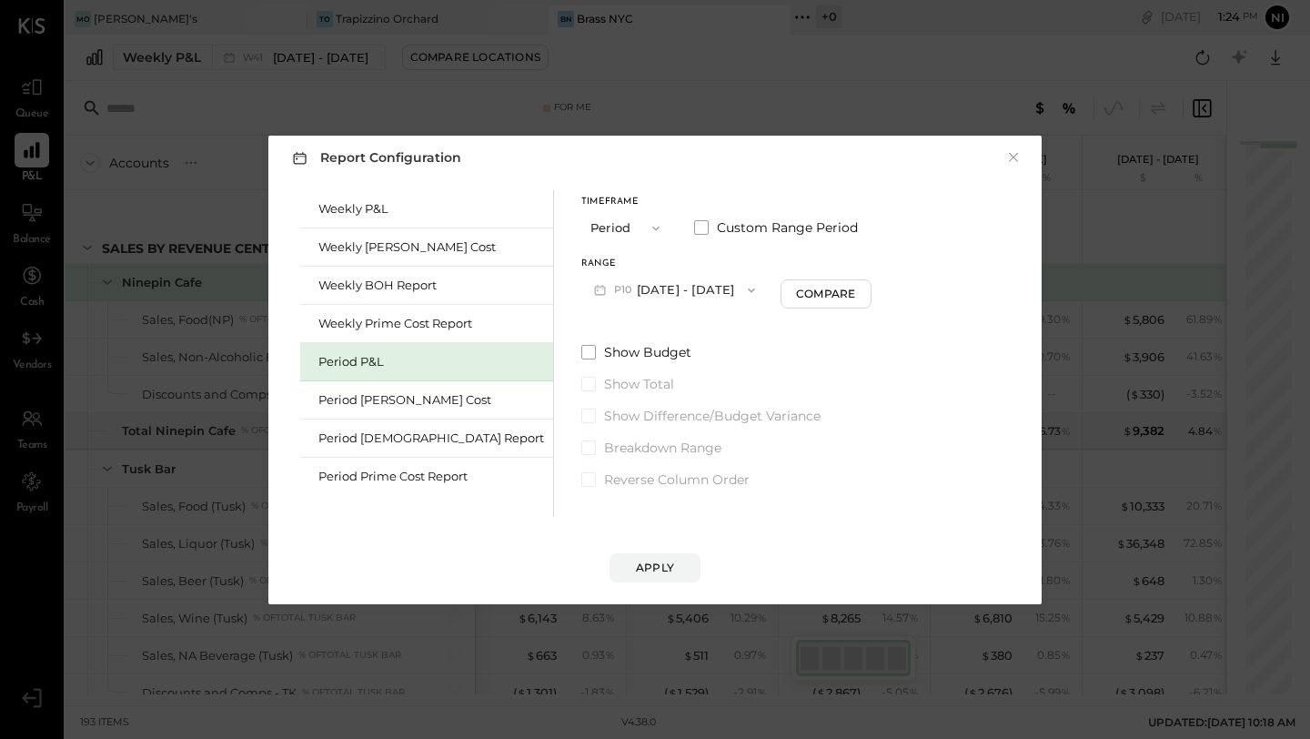
click at [748, 289] on icon "button" at bounding box center [751, 290] width 7 height 5
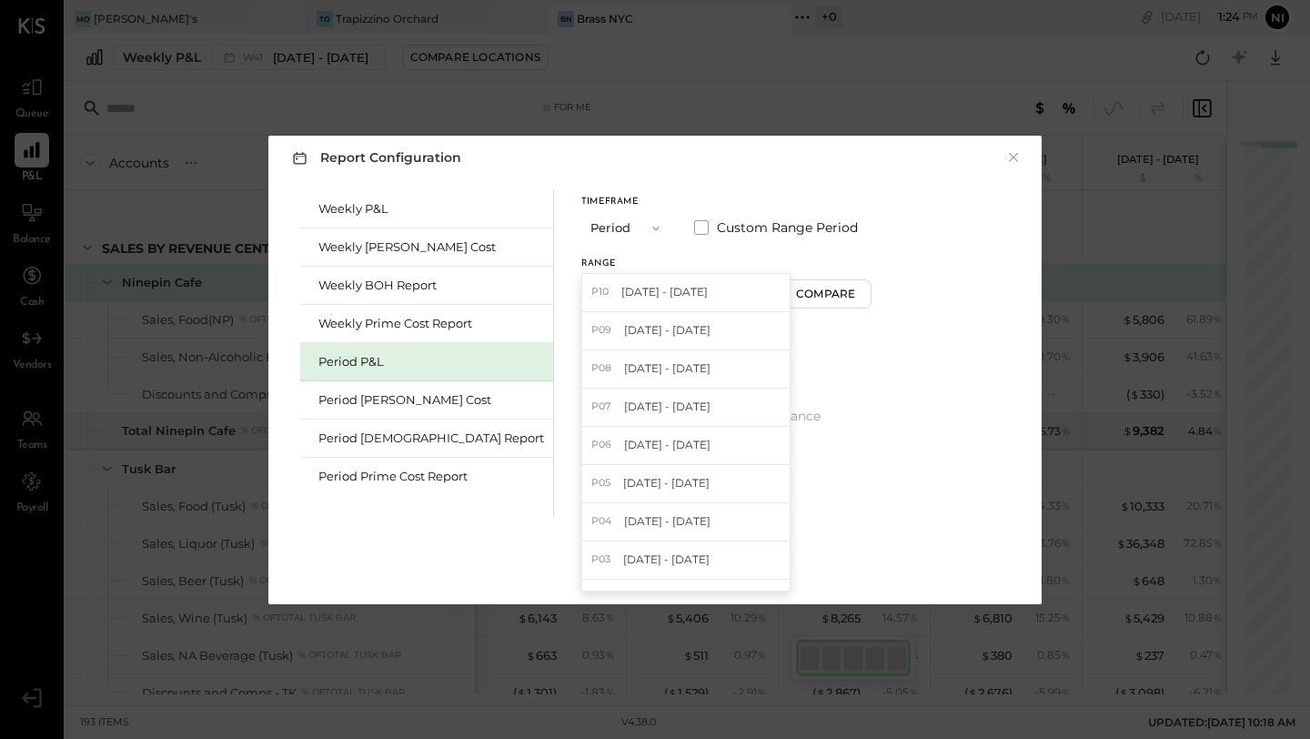
click at [709, 289] on div "P10 [DATE] - [DATE]" at bounding box center [685, 293] width 207 height 38
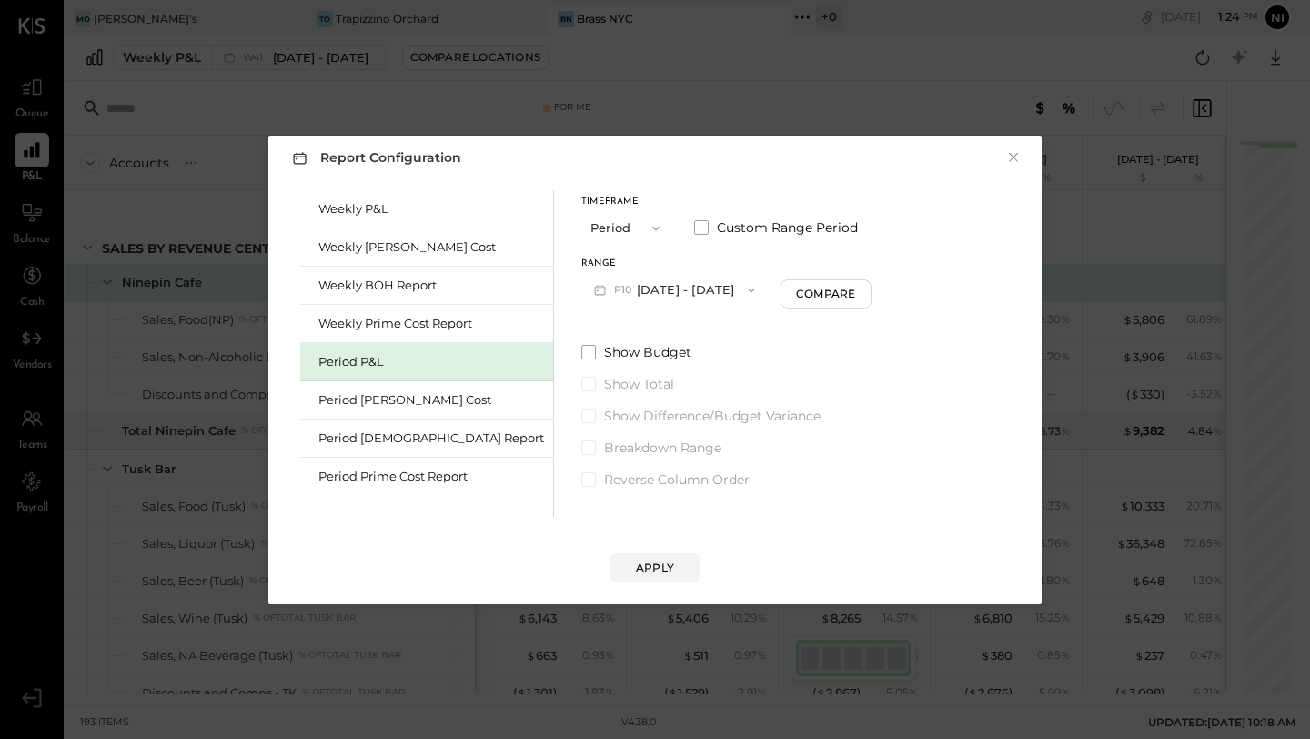
click at [744, 289] on icon "button" at bounding box center [751, 290] width 15 height 15
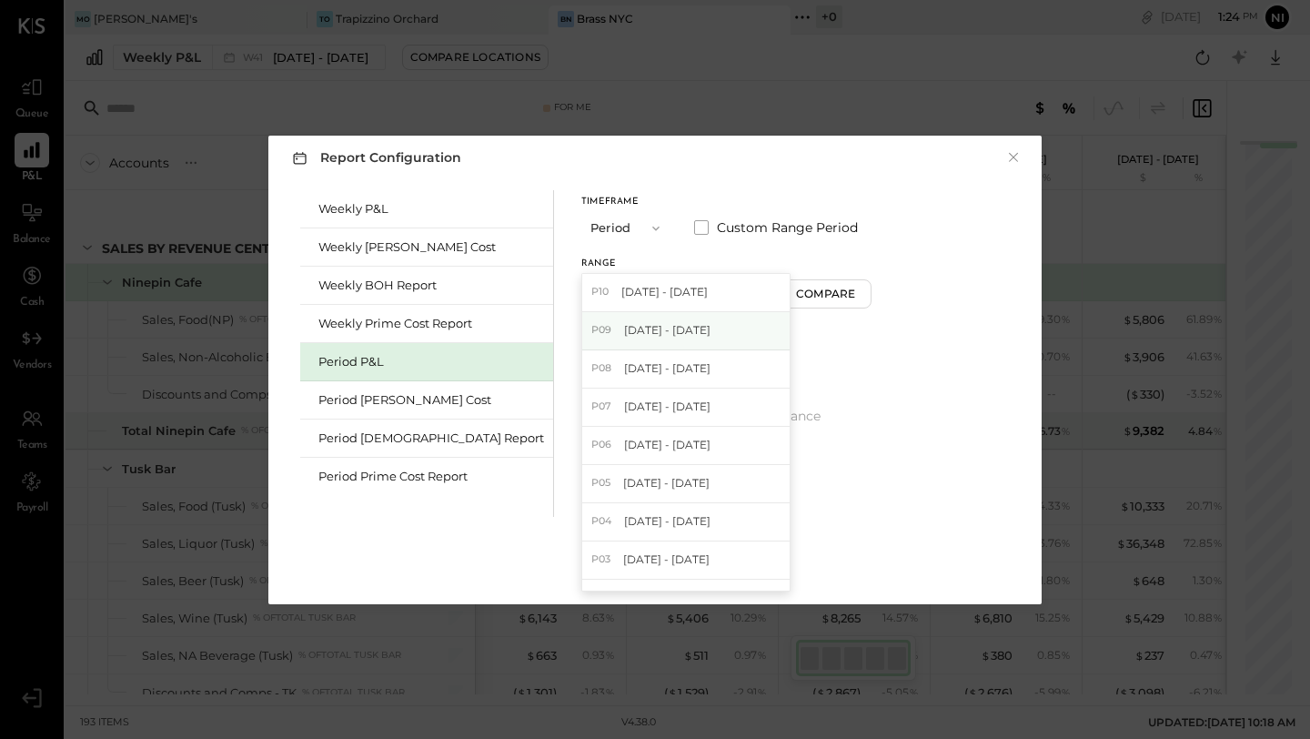
click at [695, 324] on div "P09 [DATE] - [DATE]" at bounding box center [685, 331] width 207 height 38
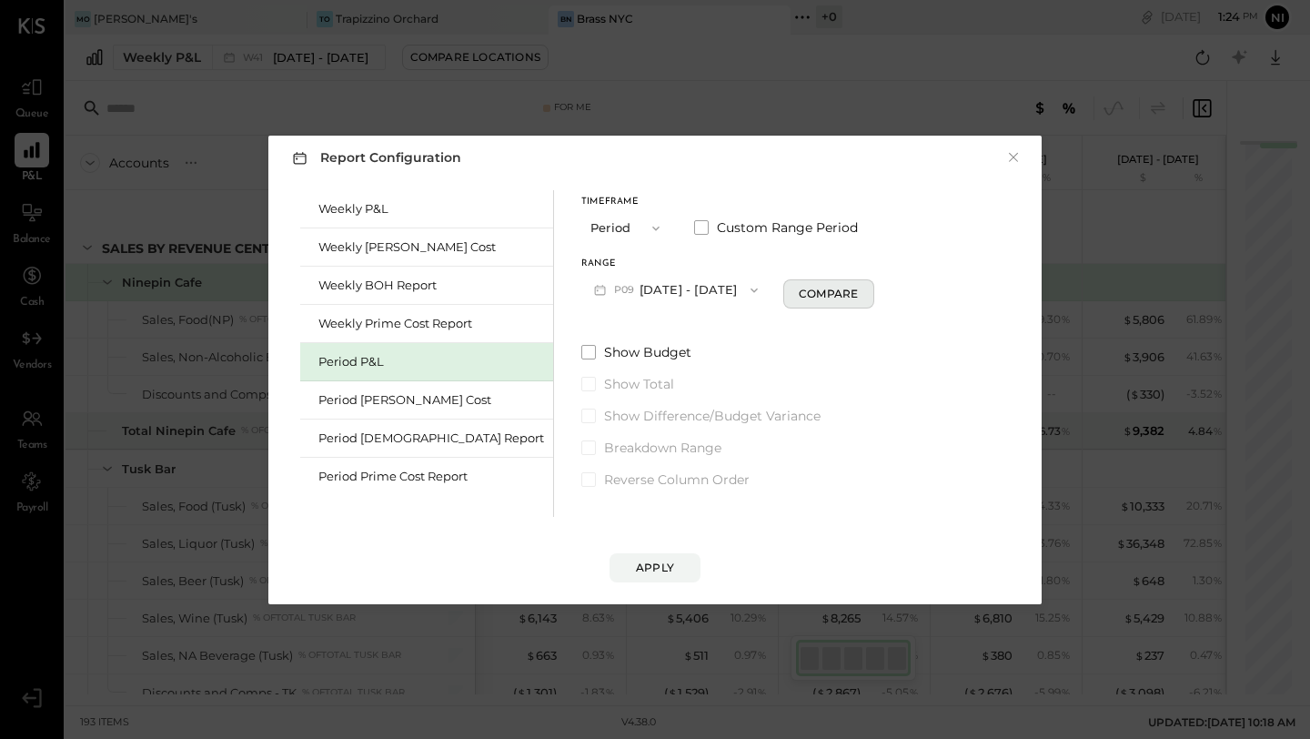
click at [799, 291] on div "Compare" at bounding box center [828, 293] width 59 height 15
click at [859, 290] on icon "button" at bounding box center [861, 290] width 5 height 10
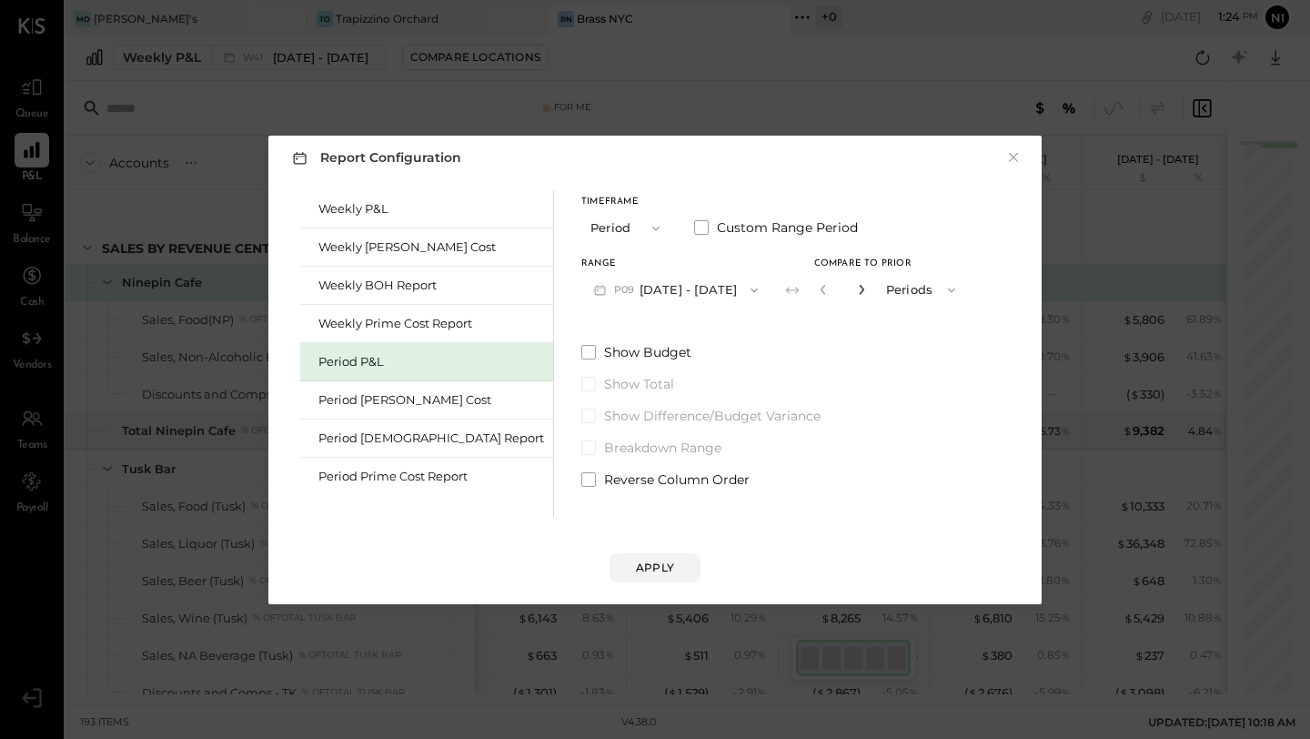
type input "*"
click at [650, 579] on button "Apply" at bounding box center [655, 567] width 91 height 29
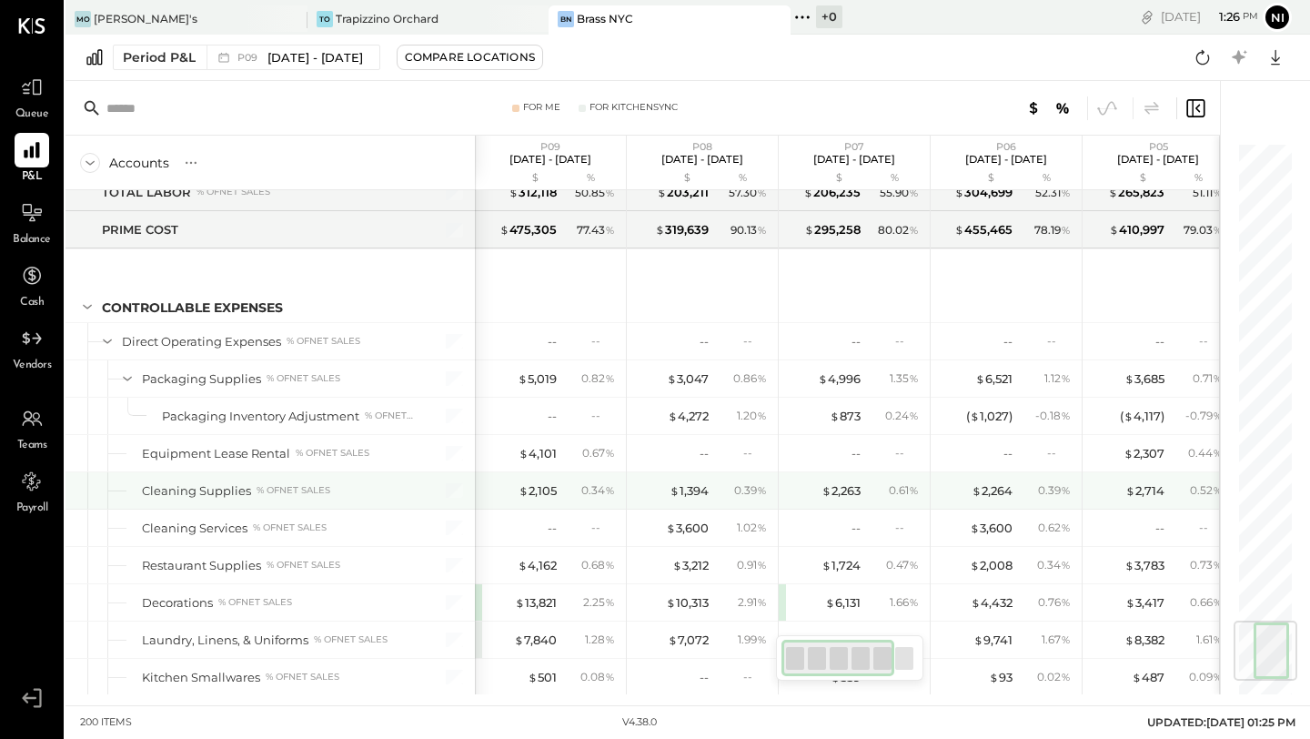
scroll to position [4042, 0]
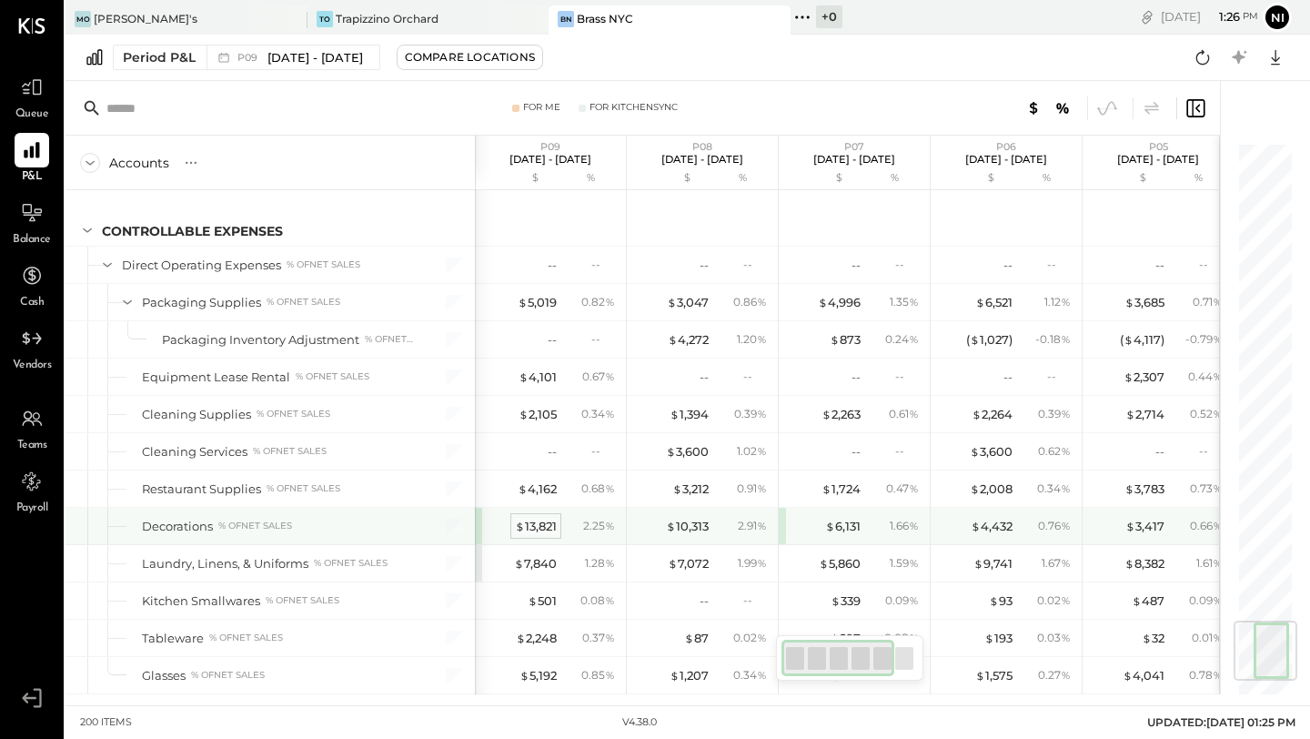
click at [529, 533] on div "$ 13,821" at bounding box center [536, 526] width 42 height 17
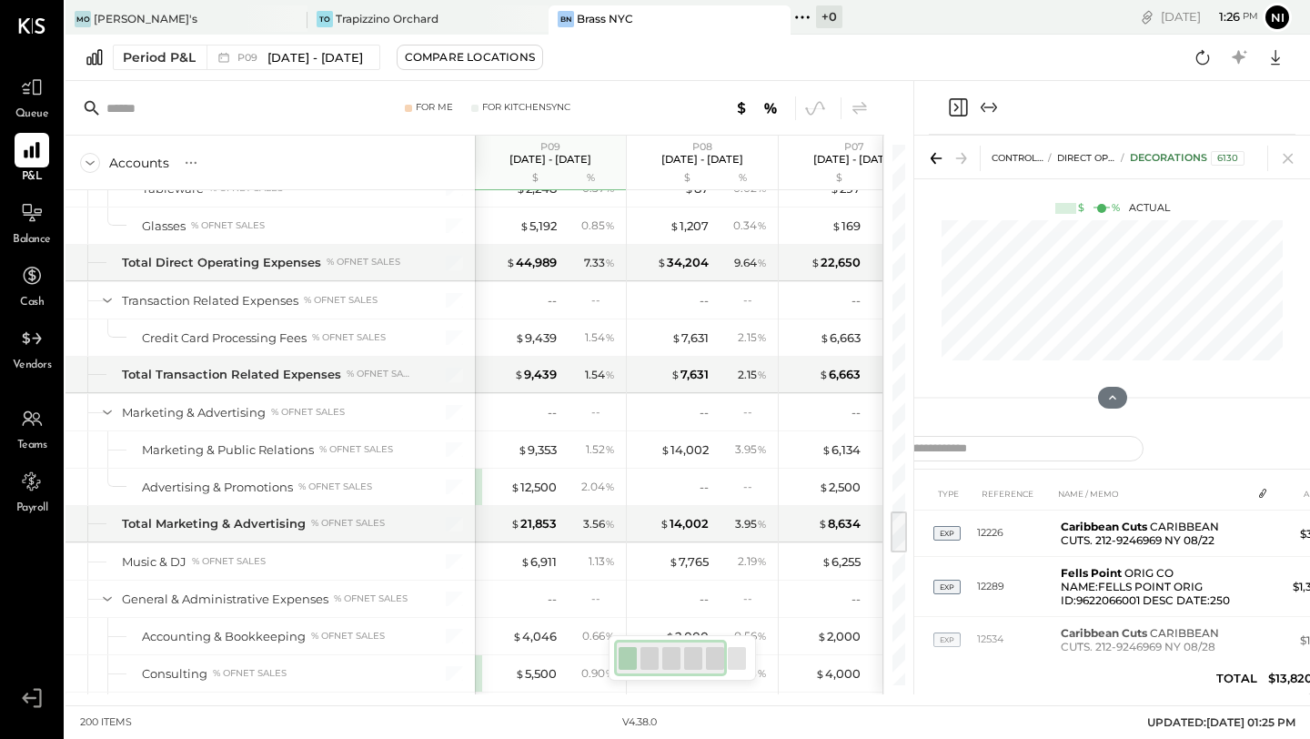
scroll to position [4637, 0]
